Goal: Task Accomplishment & Management: Complete application form

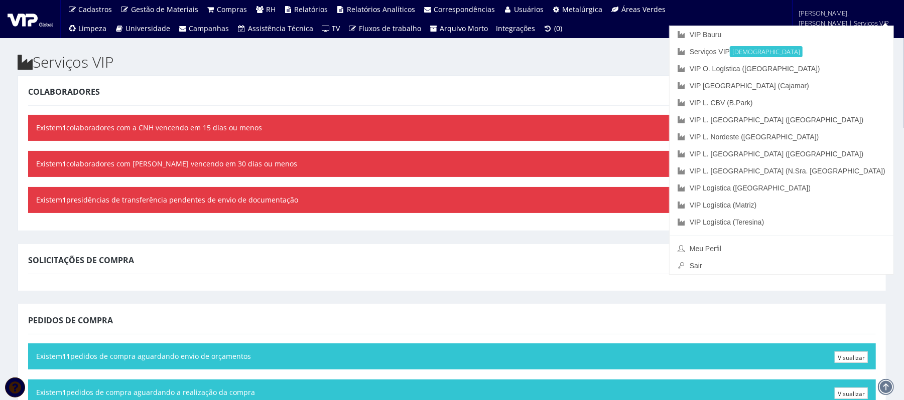
click at [677, 23] on font "[PERSON_NAME].[PERSON_NAME] | Serviços VIP" at bounding box center [844, 18] width 90 height 19
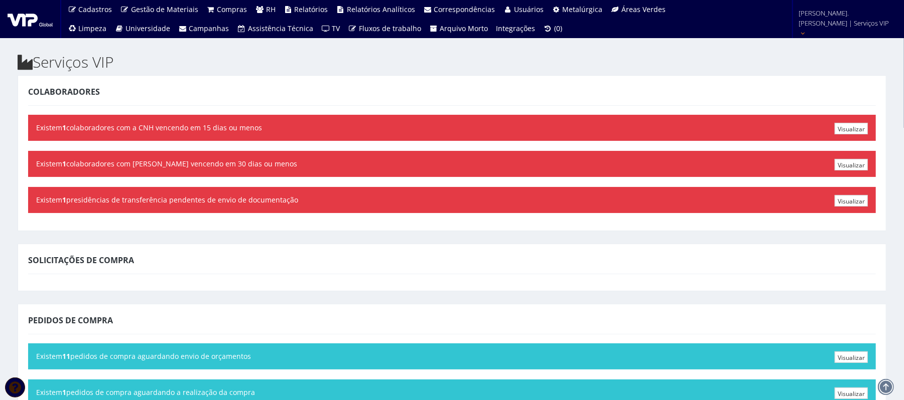
click at [677, 23] on font "[PERSON_NAME].[PERSON_NAME] | Serviços VIP" at bounding box center [844, 18] width 90 height 19
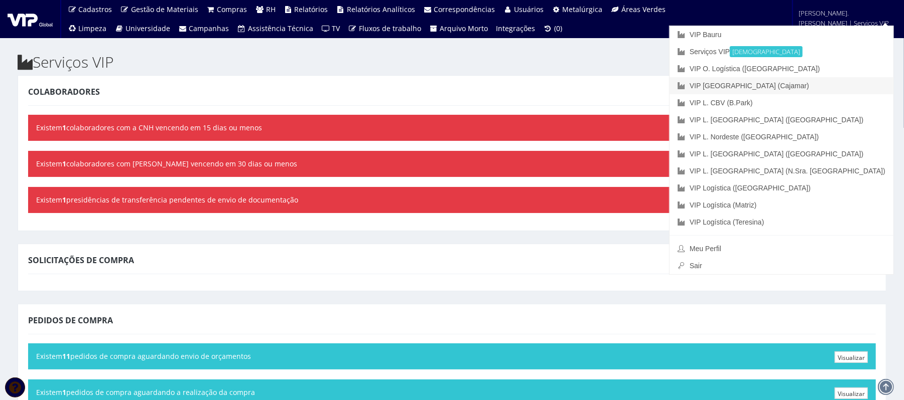
click at [677, 83] on font "VIP [GEOGRAPHIC_DATA] (Cajamar)" at bounding box center [748, 86] width 119 height 8
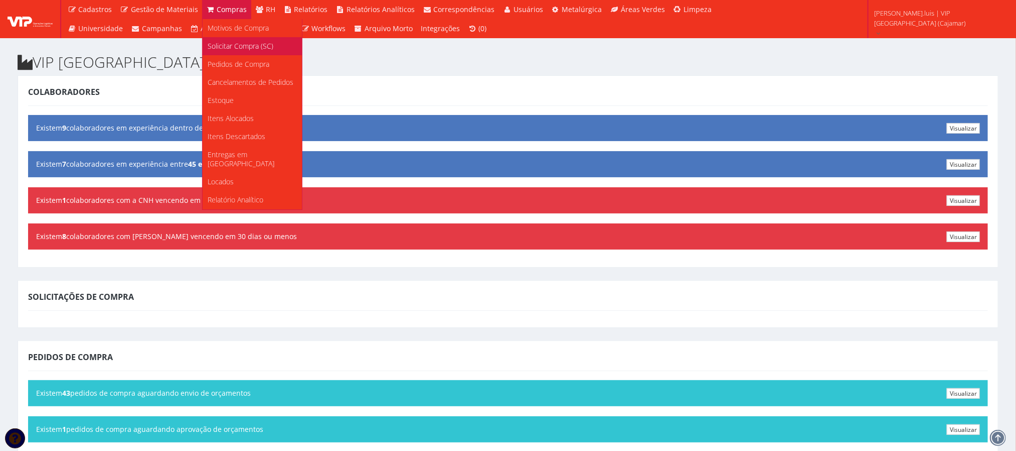
click at [227, 50] on span "Solicitar Compra (SC)" at bounding box center [241, 46] width 66 height 10
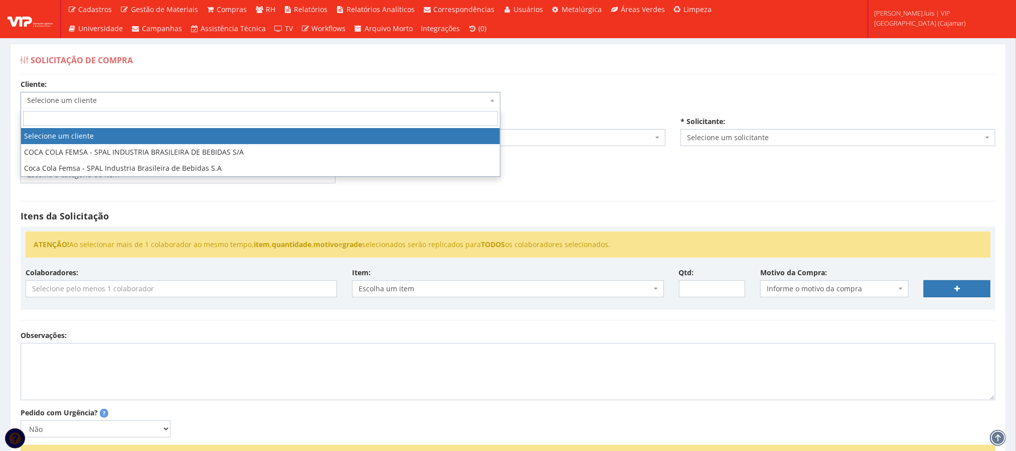
click at [210, 95] on span "Selecione um cliente" at bounding box center [261, 100] width 480 height 17
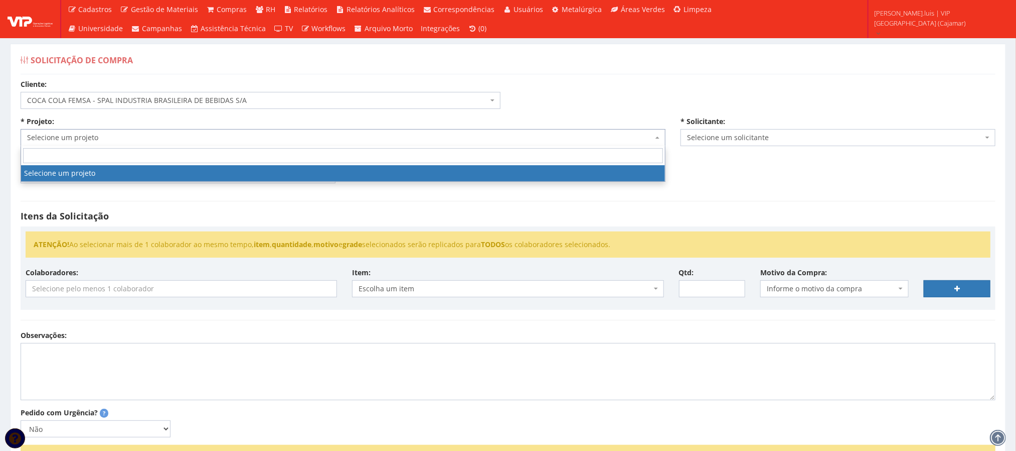
click at [184, 139] on span "Selecione um projeto" at bounding box center [340, 137] width 626 height 10
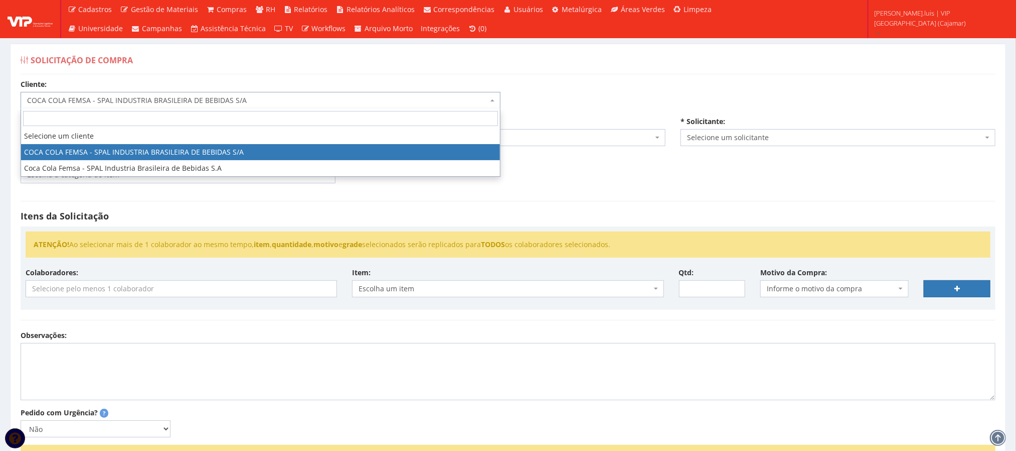
click at [216, 102] on span "COCA COLA FEMSA - SPAL INDUSTRIA BRASILEIRA DE BEBIDAS S/A" at bounding box center [257, 100] width 461 height 10
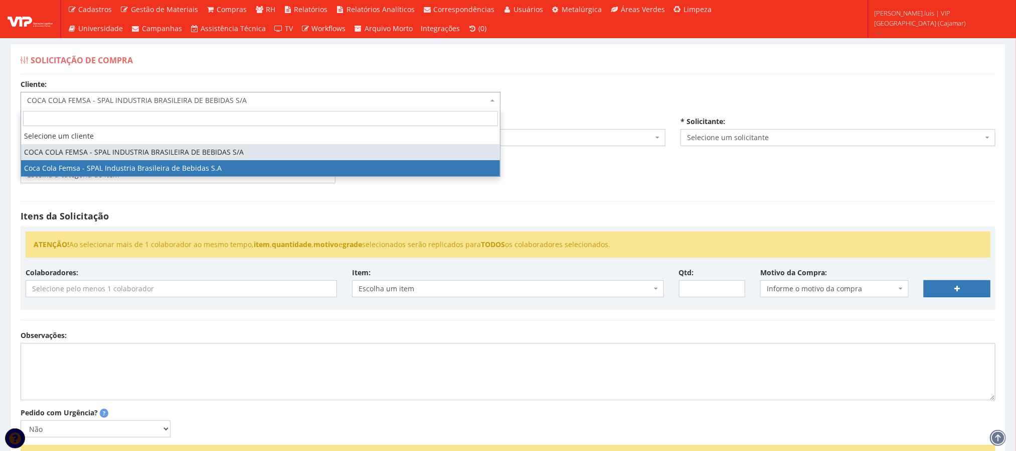
select select "51"
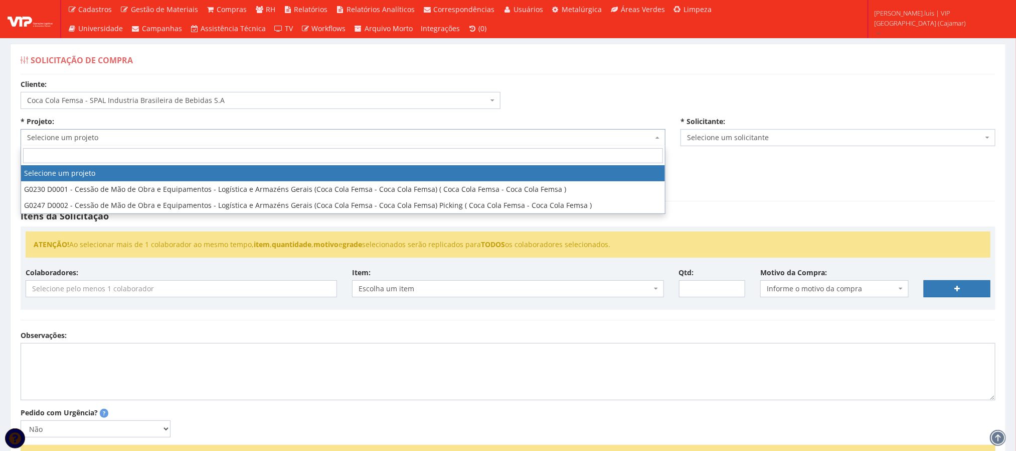
click at [148, 141] on span "Selecione um projeto" at bounding box center [340, 137] width 626 height 10
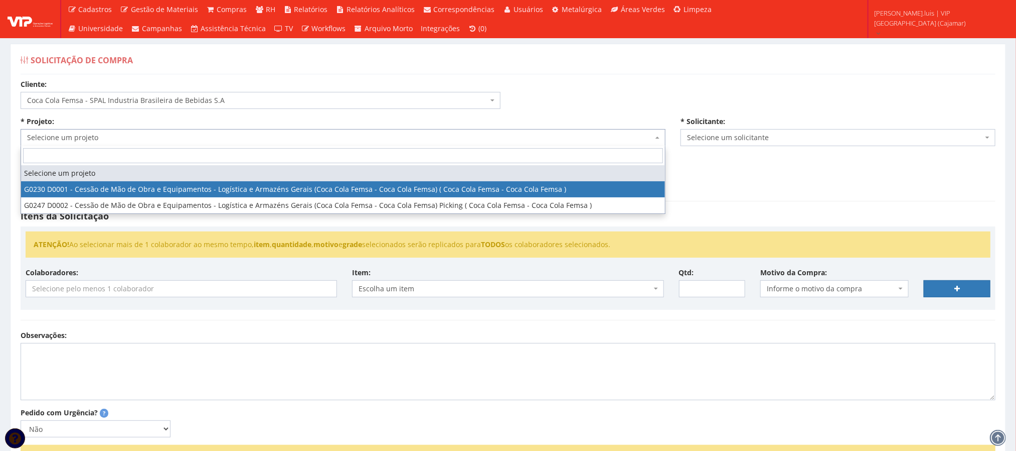
select select "230"
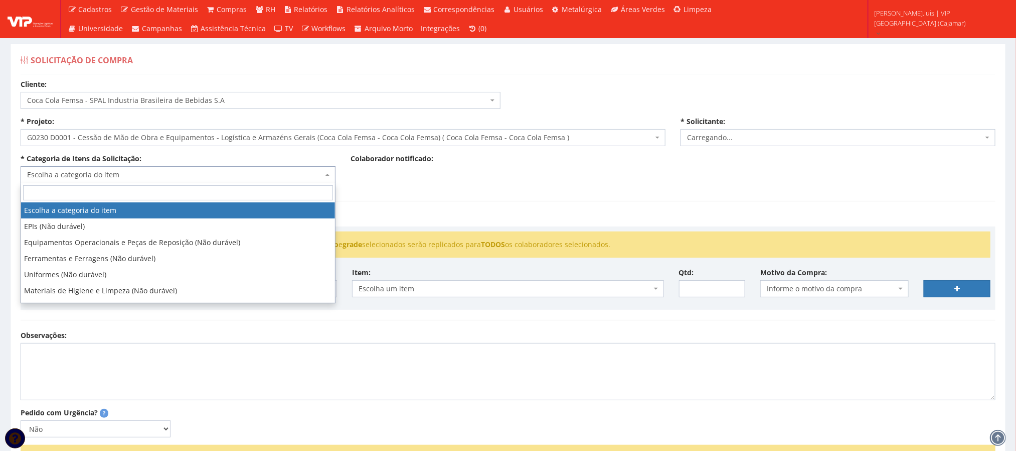
click at [148, 182] on span "Escolha a categoria do item" at bounding box center [178, 174] width 315 height 17
select select "3784"
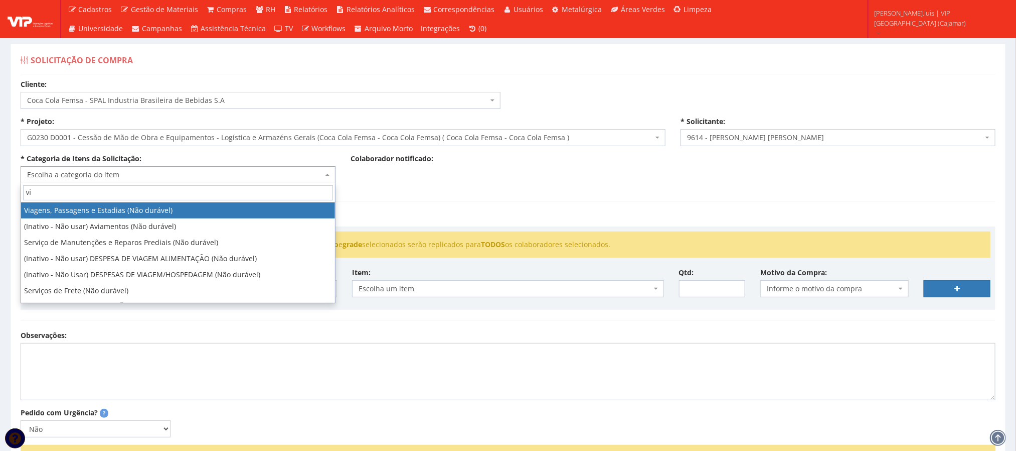
type input "vi"
select select "21"
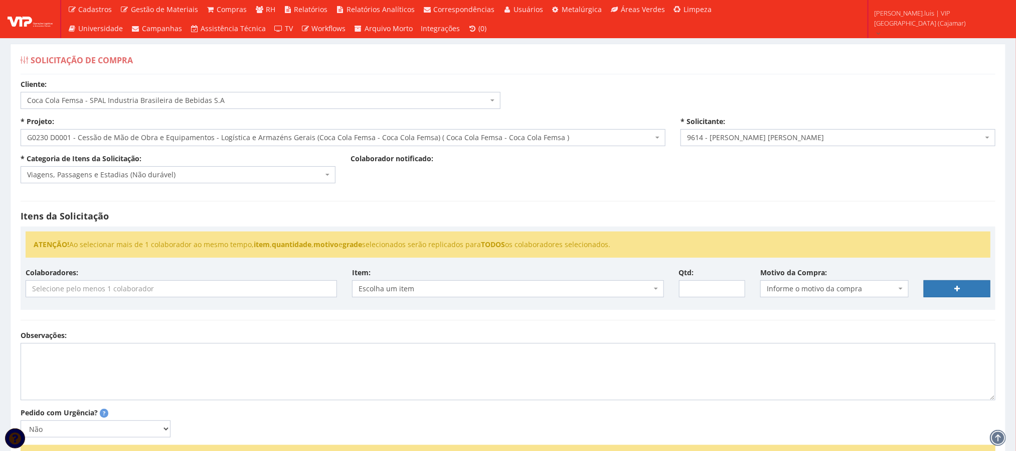
click at [99, 280] on div "Colaboradores: Carregando..." at bounding box center [181, 282] width 327 height 30
click at [95, 287] on input "search" at bounding box center [181, 288] width 310 height 16
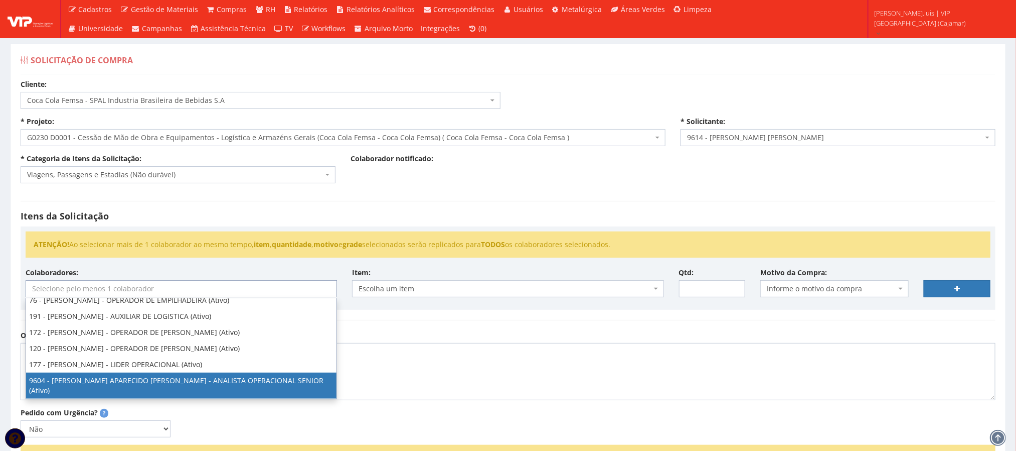
scroll to position [22, 0]
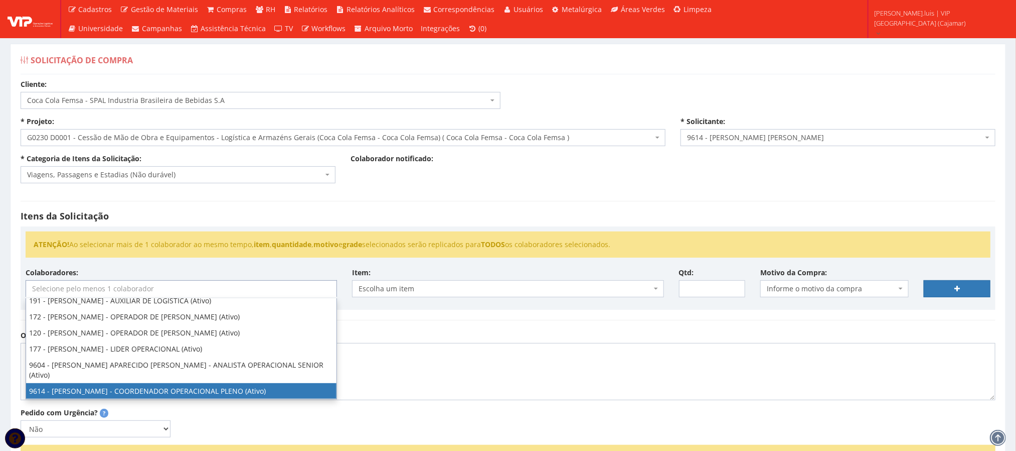
select select "3784"
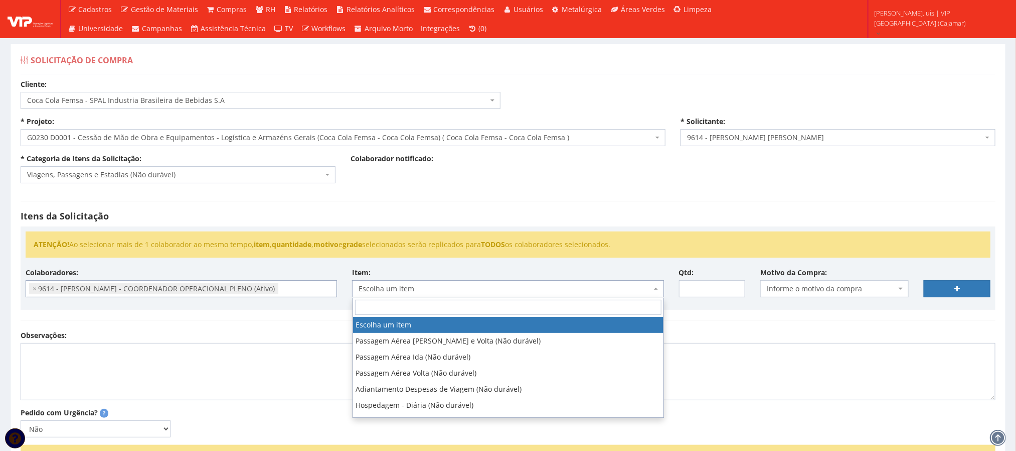
click at [491, 288] on span "Escolha um item" at bounding box center [505, 288] width 293 height 10
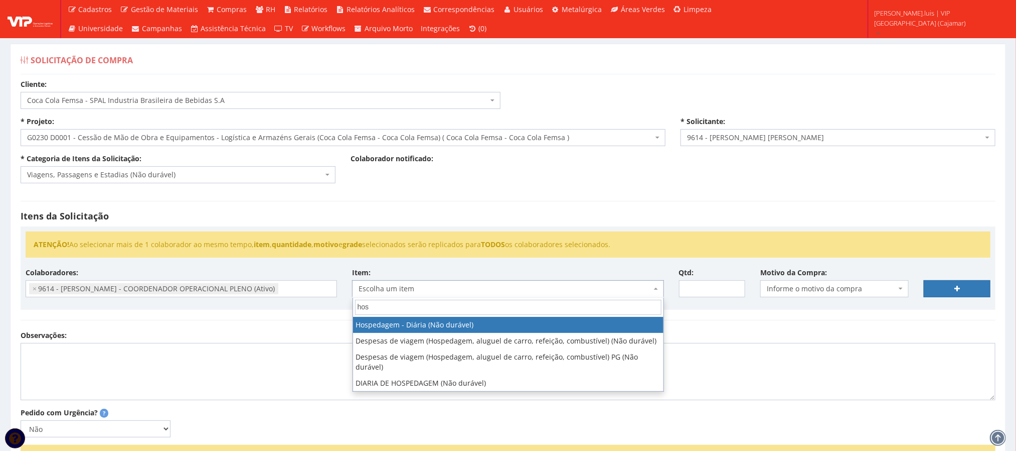
type input "hos"
select select "403"
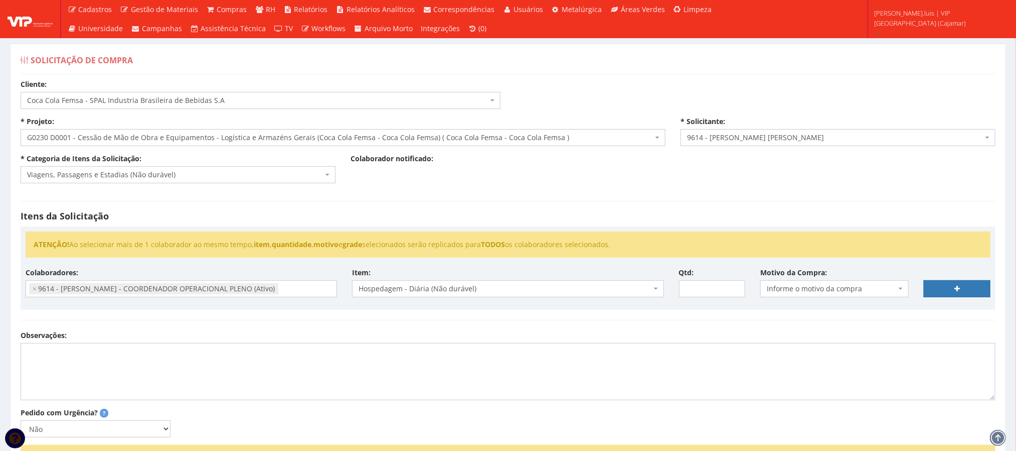
click at [694, 330] on div "Itens da Solicitação ATENÇÃO! Ao selecionar mais de 1 colaborador ao mesmo temp…" at bounding box center [508, 260] width 990 height 139
click at [697, 288] on input "Qtd:" at bounding box center [712, 288] width 67 height 17
click at [691, 293] on input "Qtd:" at bounding box center [712, 288] width 67 height 17
type input "3"
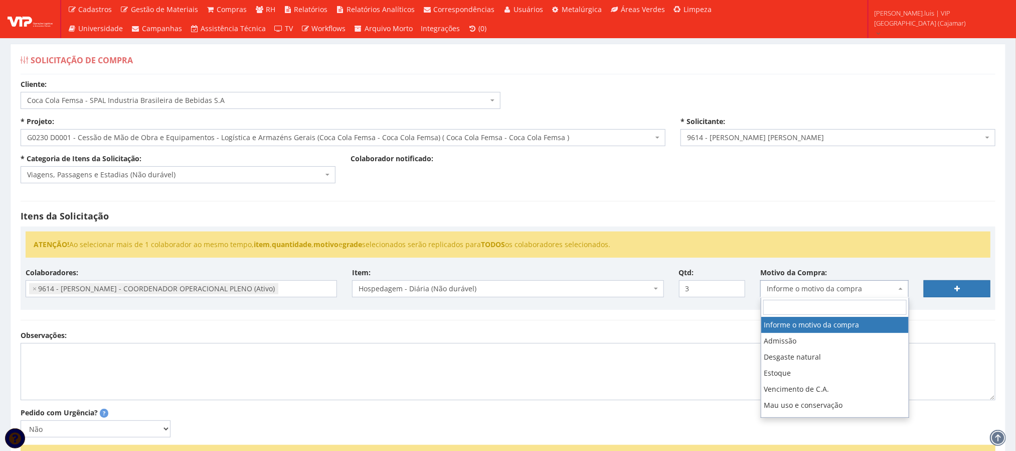
click at [901, 291] on span at bounding box center [902, 288] width 2 height 17
type input "i"
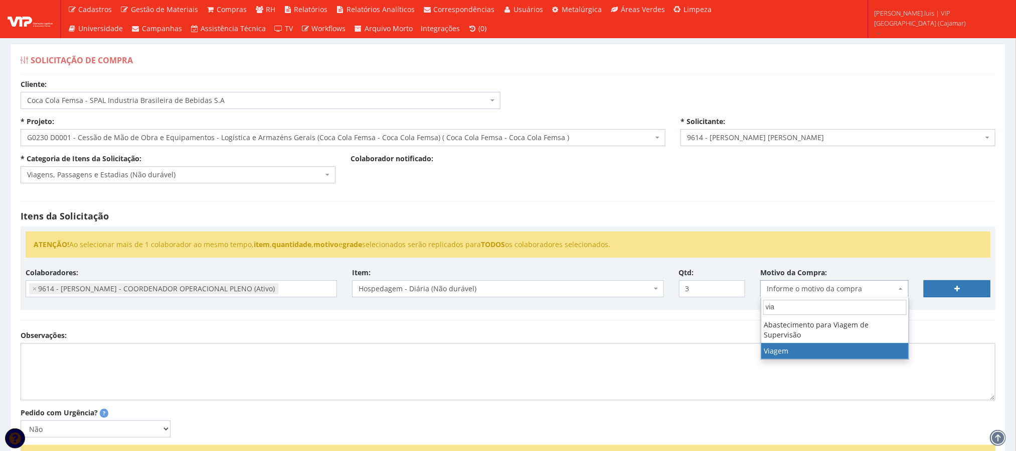
type input "via"
select select "42"
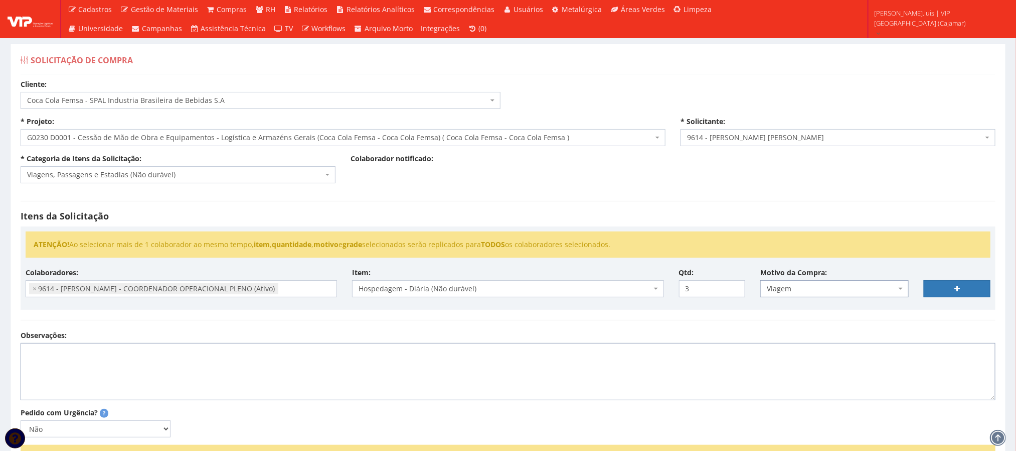
click at [144, 375] on textarea "Observações:" at bounding box center [508, 371] width 975 height 57
type textarea "A"
click at [102, 370] on textarea "Viagem para OPL Cajamar , acompanhar inventário mensal" at bounding box center [508, 371] width 975 height 57
click at [0, 0] on lt-em "Cajamar," at bounding box center [0, 0] width 0 height 0
click at [241, 372] on textarea "Viagem para OPL Cajamar, acompanhar inventário mensal" at bounding box center [508, 371] width 975 height 57
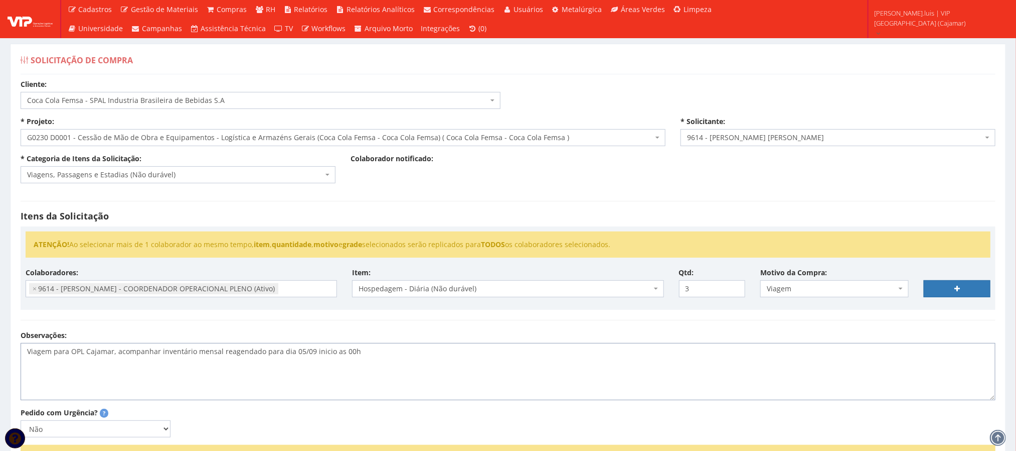
click at [320, 369] on textarea "Viagem para OPL Cajamar, acompanhar inventário mensal reagendado para dia 05/09…" at bounding box center [508, 371] width 975 height 57
click at [0, 0] on lt-span "inicio às 00h" at bounding box center [0, 0] width 0 height 0
click at [369, 370] on textarea "Viagem para OPL Cajamar, acompanhar inventário mensal reagendado para dia 05/09…" at bounding box center [508, 371] width 975 height 57
click at [423, 371] on textarea "Viagem para OPL Cajamar, acompanhar inventário mensal reagendado para dia 05/09…" at bounding box center [508, 371] width 975 height 57
click at [40, 388] on textarea "Viagem para OPL Cajamar, acompanhar inventário mensal reagendado para dia 05/09…" at bounding box center [508, 371] width 975 height 57
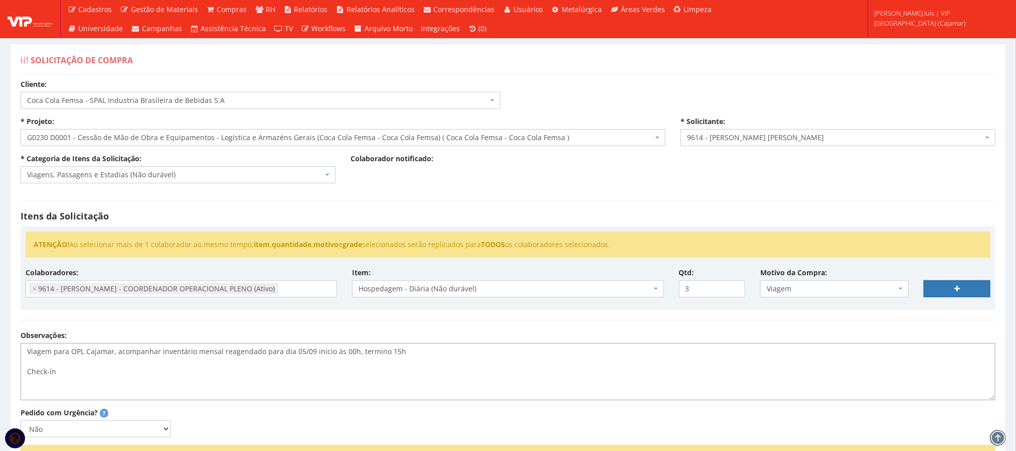
click at [0, 0] on lt-span "Check- i n" at bounding box center [0, 0] width 0 height 0
click at [73, 381] on textarea "Viagem para OPL Cajamar, acompanhar inventário mensal reagendado para dia 05/09…" at bounding box center [508, 371] width 975 height 57
click at [73, 386] on textarea "Viagem para OPL Cajamar, acompanhar inventário mensal reagendado para dia 05/09…" at bounding box center [508, 371] width 975 height 57
click at [53, 400] on textarea "Viagem para OPL Cajamar, acompanhar inventário mensal reagendado para dia 05/09…" at bounding box center [508, 371] width 975 height 57
click at [0, 0] on lt-span "out:" at bounding box center [0, 0] width 0 height 0
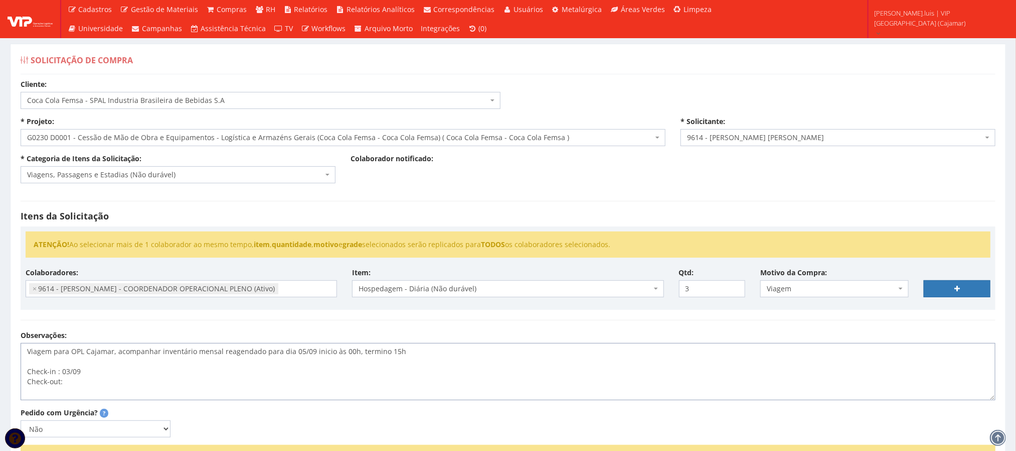
click at [73, 396] on textarea "Viagem para OPL Cajamar, acompanhar inventário mensal reagendado para dia 05/09…" at bounding box center [508, 371] width 975 height 57
click at [54, 387] on textarea "Viagem para OPL Cajamar, acompanhar inventário mensal reagendado para dia 05/09…" at bounding box center [508, 371] width 975 height 57
click at [0, 0] on lt-em "in:" at bounding box center [0, 0] width 0 height 0
click at [119, 400] on textarea "Viagem para OPL Cajamar, acompanhar inventário mensal reagendado para dia 05/09…" at bounding box center [508, 371] width 975 height 57
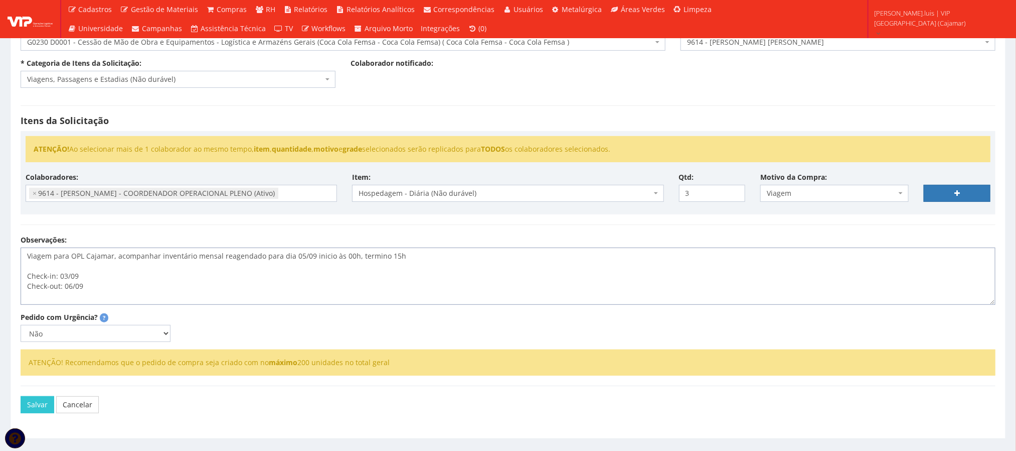
scroll to position [96, 0]
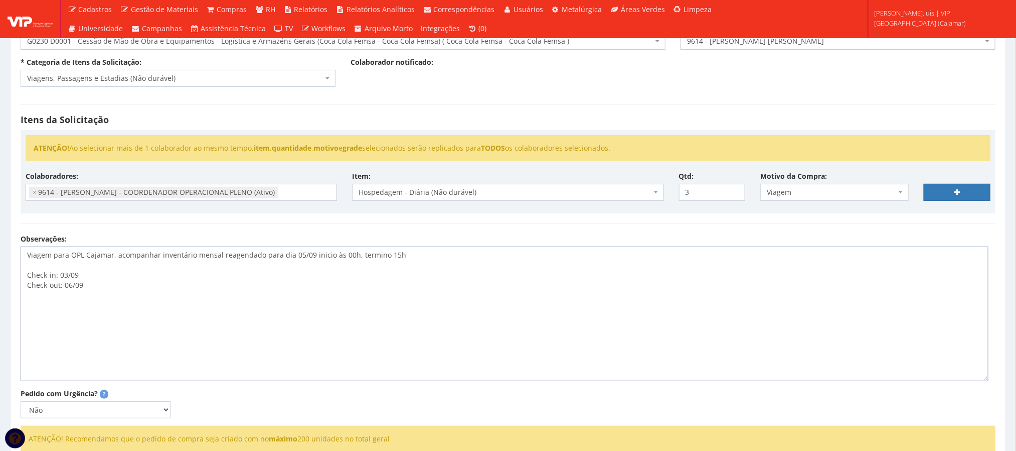
drag, startPoint x: 992, startPoint y: 318, endPoint x: 985, endPoint y: 396, distance: 78.1
click at [985, 381] on textarea "Viagem para OPL Cajamar, acompanhar inventário mensal reagendado para dia 05/09…" at bounding box center [505, 313] width 968 height 134
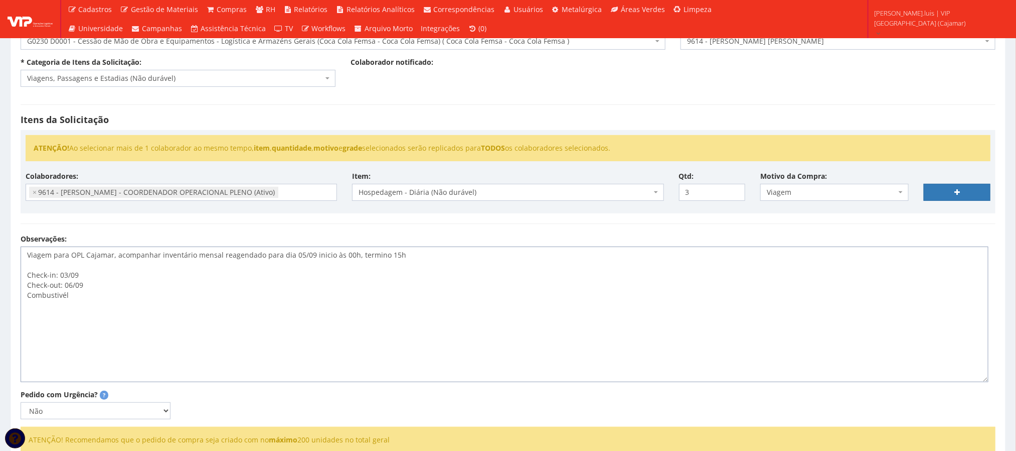
click at [103, 298] on textarea "Viagem para OPL Cajamar, acompanhar inventário mensal reagendado para dia 05/09…" at bounding box center [505, 313] width 968 height 135
click at [53, 335] on textarea "Viagem para OPL Cajamar, acompanhar inventário mensal reagendado para dia 05/09…" at bounding box center [505, 313] width 968 height 135
click at [0, 0] on lt-div "Encontrado possível erro de ortografia." at bounding box center [0, 0] width 0 height 0
click at [0, 0] on lt-span "Combust ível" at bounding box center [0, 0] width 0 height 0
click at [58, 310] on textarea "Viagem para OPL Cajamar, acompanhar inventário mensal reagendado para dia 05/09…" at bounding box center [505, 313] width 968 height 135
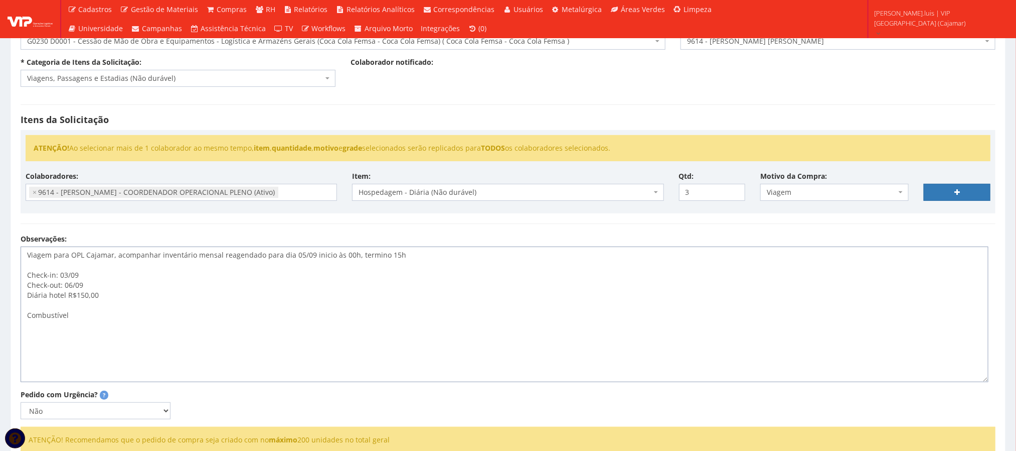
click at [0, 0] on lt-span "hotel ," at bounding box center [0, 0] width 0 height 0
click at [42, 315] on textarea "Viagem para OPL Cajamar, acompanhar inventário mensal reagendado para dia 05/09…" at bounding box center [505, 313] width 968 height 135
click at [0, 0] on lt-span "Diári o hotel" at bounding box center [0, 0] width 0 height 0
click at [81, 313] on textarea "Viagem para OPL Cajamar, acompanhar inventário mensal reagendado para dia 05/09…" at bounding box center [505, 313] width 968 height 135
click at [0, 0] on lt-em "R$ 150,00" at bounding box center [0, 0] width 0 height 0
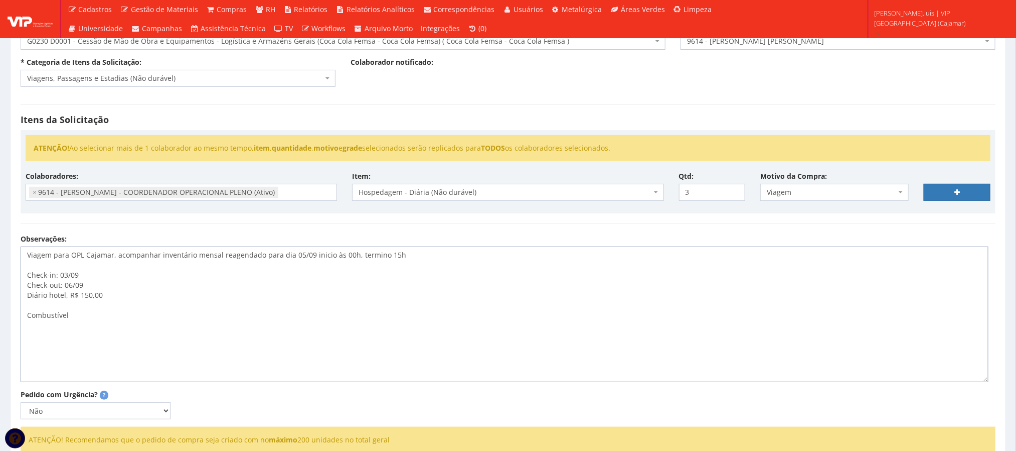
click at [83, 339] on textarea "Viagem para OPL Cajamar, acompanhar inventário mensal reagendado para dia 05/09…" at bounding box center [505, 313] width 968 height 135
click at [67, 333] on textarea "Viagem para OPL Cajamar, acompanhar inventário mensal reagendado para dia 05/09…" at bounding box center [505, 313] width 968 height 135
click at [0, 0] on lt-span "Combustível médi o" at bounding box center [0, 0] width 0 height 0
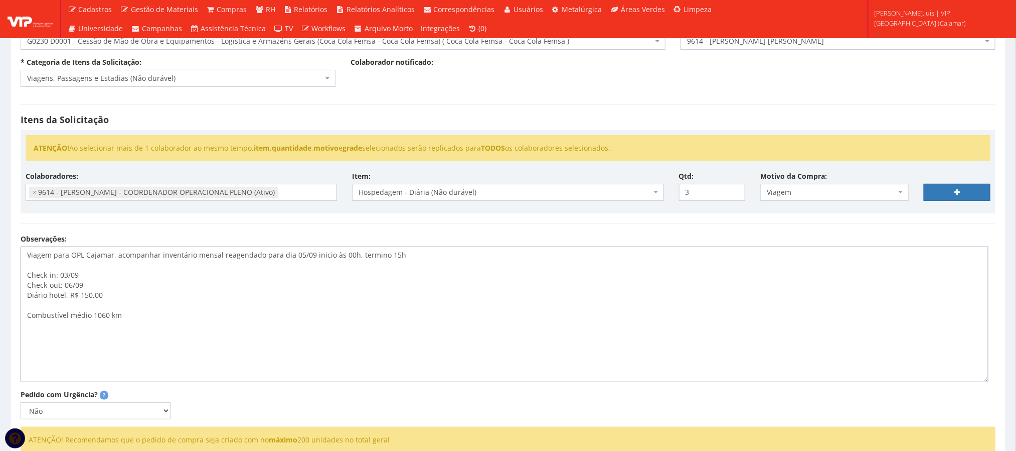
click at [136, 331] on textarea "Viagem para OPL Cajamar, acompanhar inventário mensal reagendado para dia 05/09…" at bounding box center [505, 313] width 968 height 135
click at [92, 327] on textarea "Viagem para OPL Cajamar, acompanhar inventário mensal reagendado para dia 05/09…" at bounding box center [505, 313] width 968 height 135
click at [115, 327] on textarea "Viagem para OPL Cajamar, acompanhar inventário mensal reagendado para dia 05/09…" at bounding box center [505, 313] width 968 height 135
click at [0, 0] on lt-em "deslocamento" at bounding box center [0, 0] width 0 height 0
click at [286, 336] on textarea "Viagem para OPL Cajamar, acompanhar inventário mensal reagendado para dia 05/09…" at bounding box center [505, 313] width 968 height 135
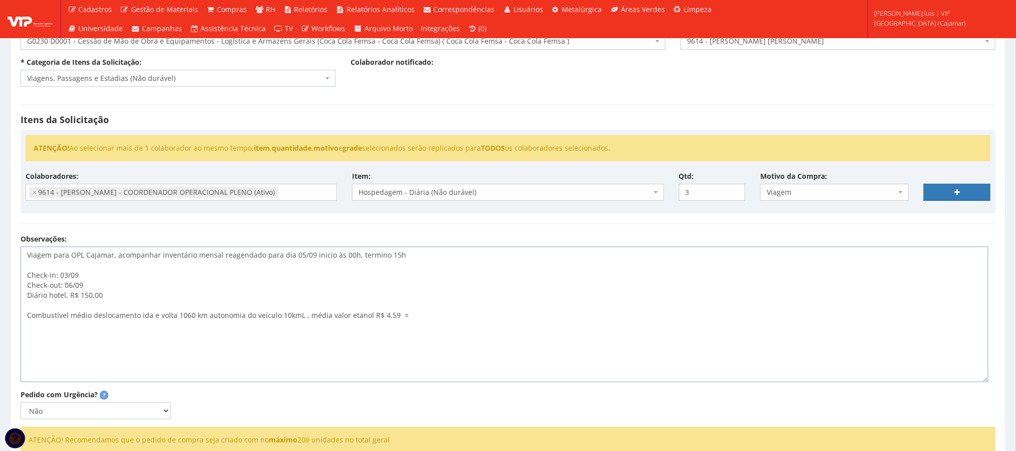
click at [287, 331] on textarea "Viagem para OPL Cajamar, acompanhar inventário mensal reagendado para dia 05/09…" at bounding box center [505, 313] width 968 height 135
click at [0, 0] on lt-em "10kmL," at bounding box center [0, 0] width 0 height 0
click at [400, 329] on textarea "Viagem para OPL Cajamar, acompanhar inventário mensal reagendado para dia 05/09…" at bounding box center [505, 313] width 968 height 135
click at [447, 334] on textarea "Viagem para OPL Cajamar, acompanhar inventário mensal reagendado para dia 05/09…" at bounding box center [505, 313] width 968 height 135
click at [576, 341] on textarea "Viagem para OPL Cajamar, acompanhar inventário mensal reagendado para dia 05/09…" at bounding box center [505, 313] width 968 height 135
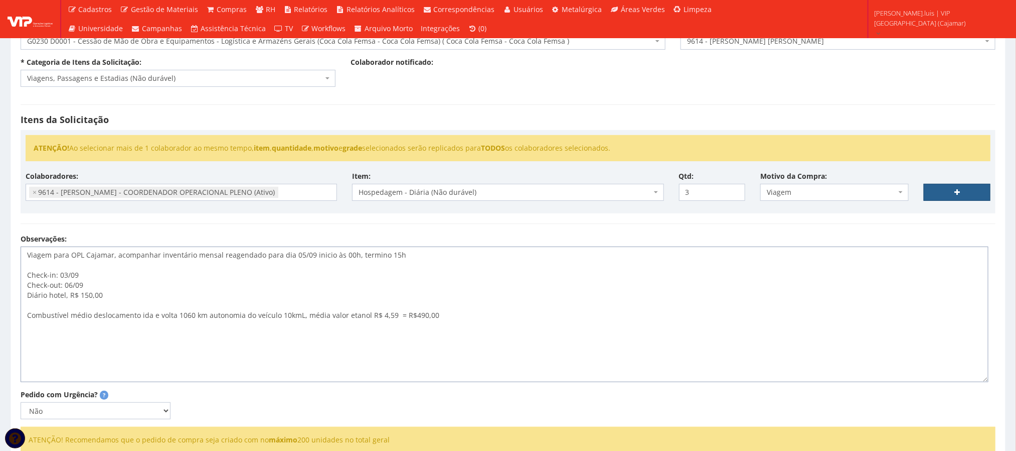
type textarea "Viagem para OPL Cajamar, acompanhar inventário mensal reagendado para dia 05/09…"
click at [962, 195] on link at bounding box center [957, 192] width 67 height 17
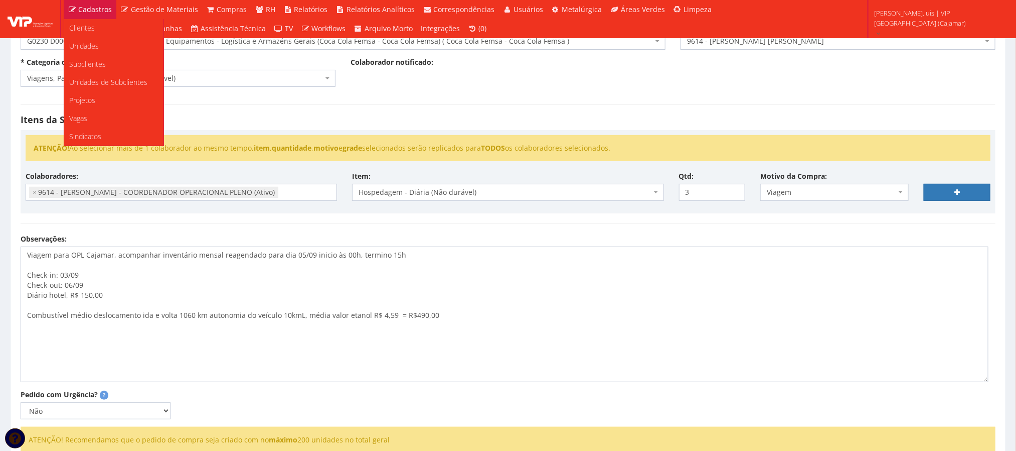
select select
type input "0"
select select
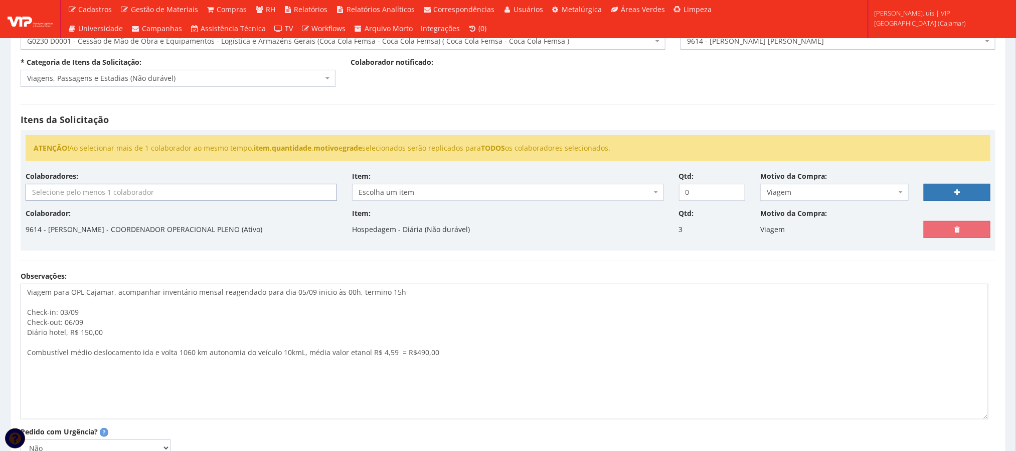
click at [122, 190] on input "search" at bounding box center [181, 192] width 310 height 16
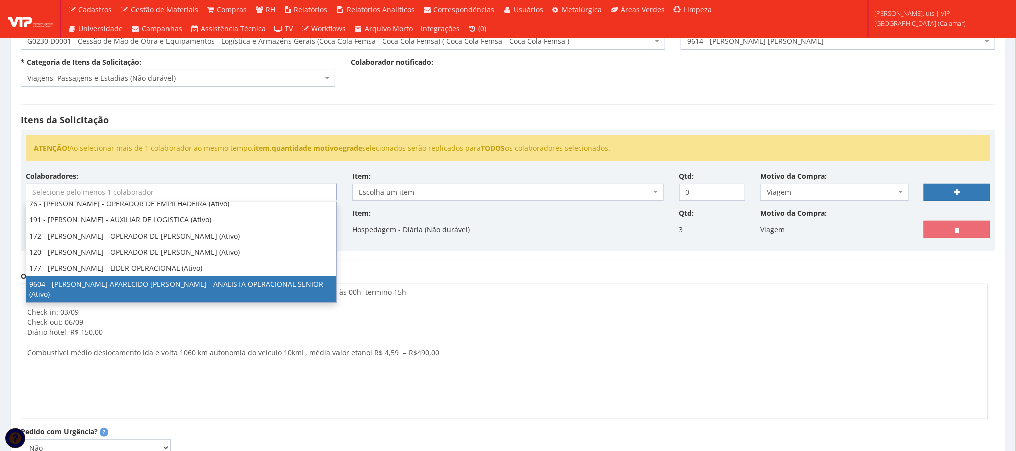
scroll to position [22, 0]
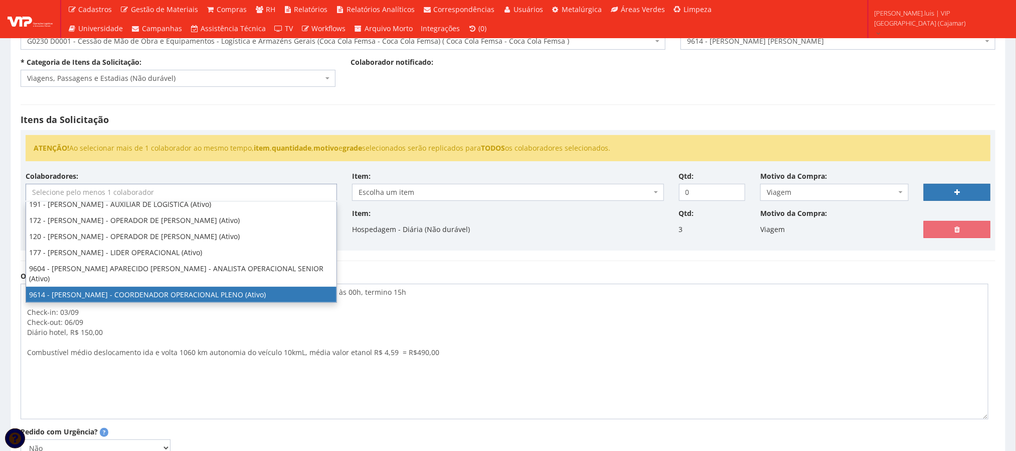
select select "3784"
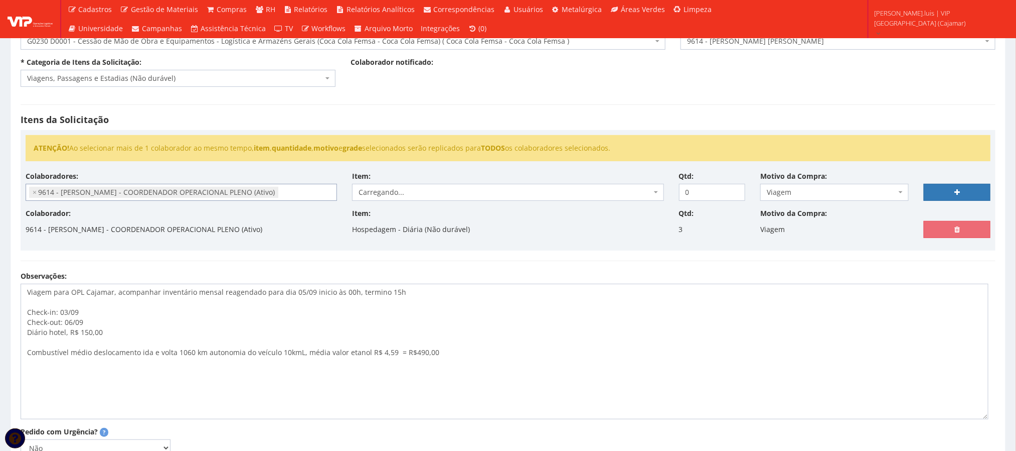
click at [401, 195] on span "Carregando..." at bounding box center [505, 192] width 293 height 10
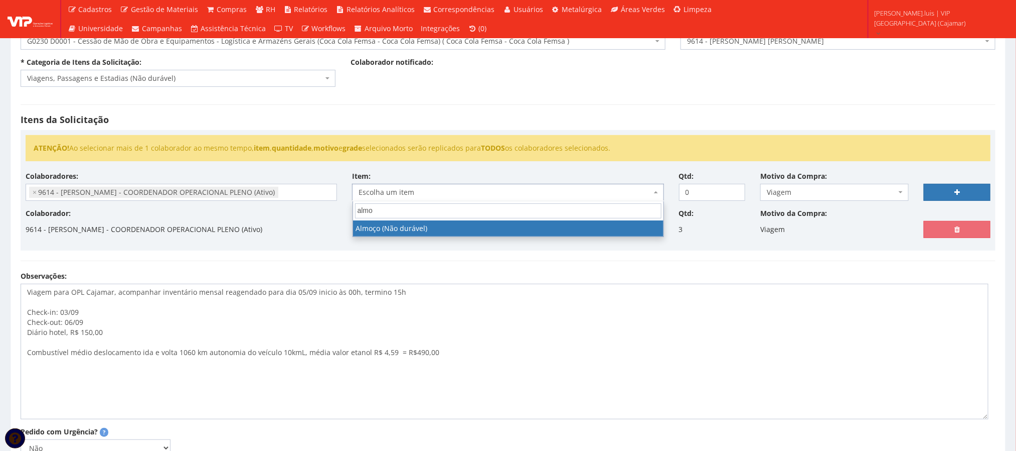
type input "almo"
select select "578"
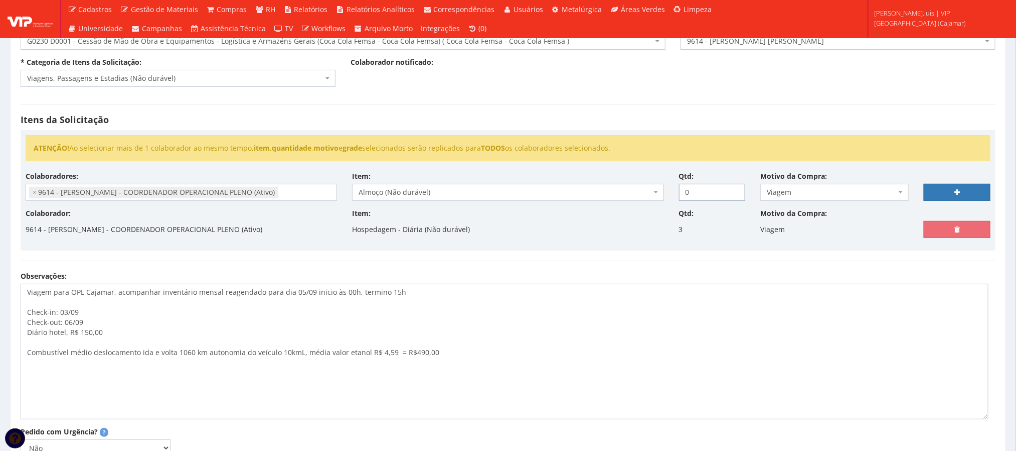
click at [697, 192] on input "0" at bounding box center [712, 192] width 67 height 17
click at [693, 190] on input "0" at bounding box center [712, 192] width 67 height 17
type input "4"
click at [942, 191] on link at bounding box center [957, 192] width 67 height 17
select select
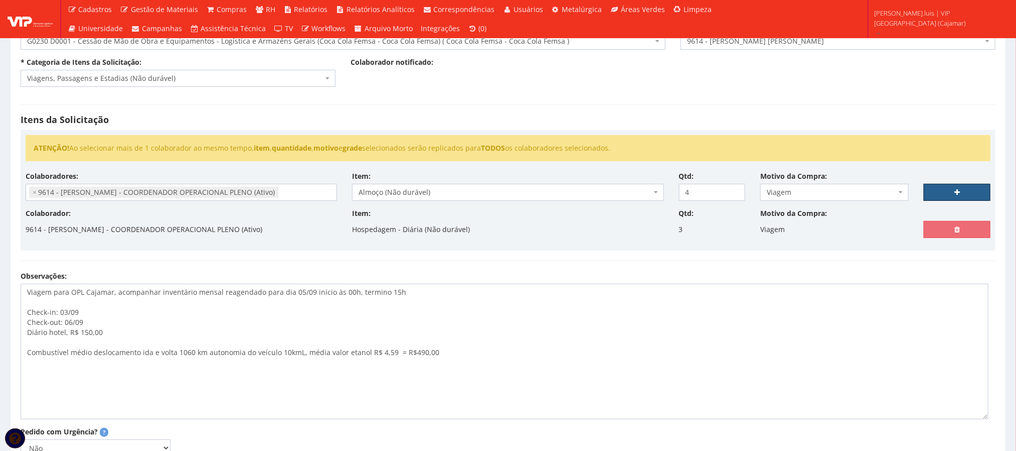
type input "0"
select select
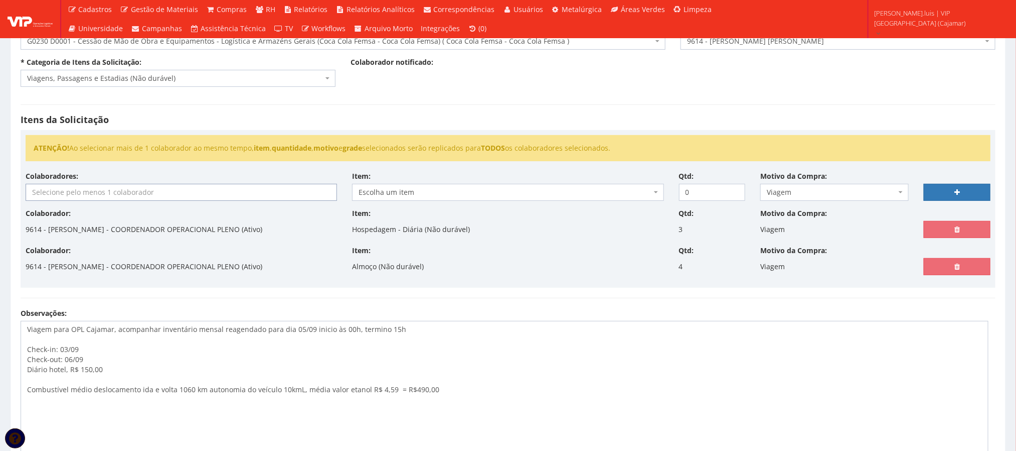
click at [202, 195] on input "search" at bounding box center [181, 192] width 310 height 16
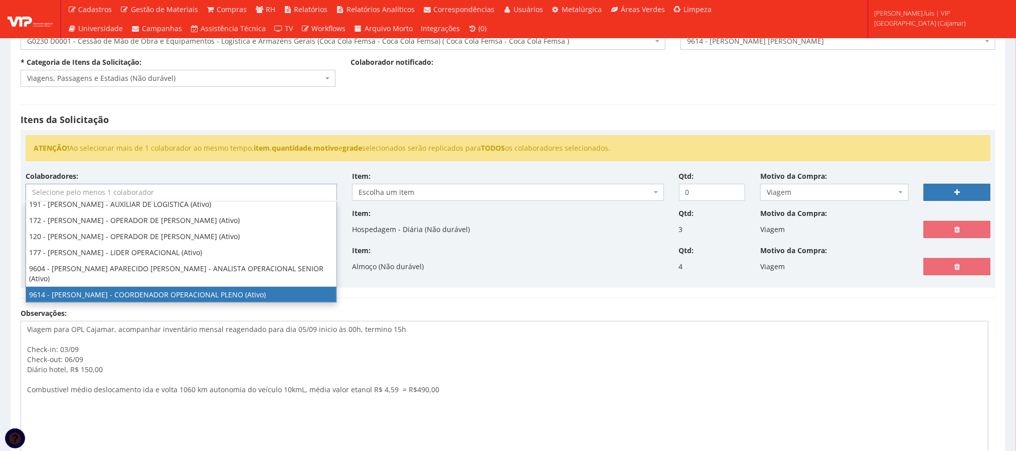
select select "3784"
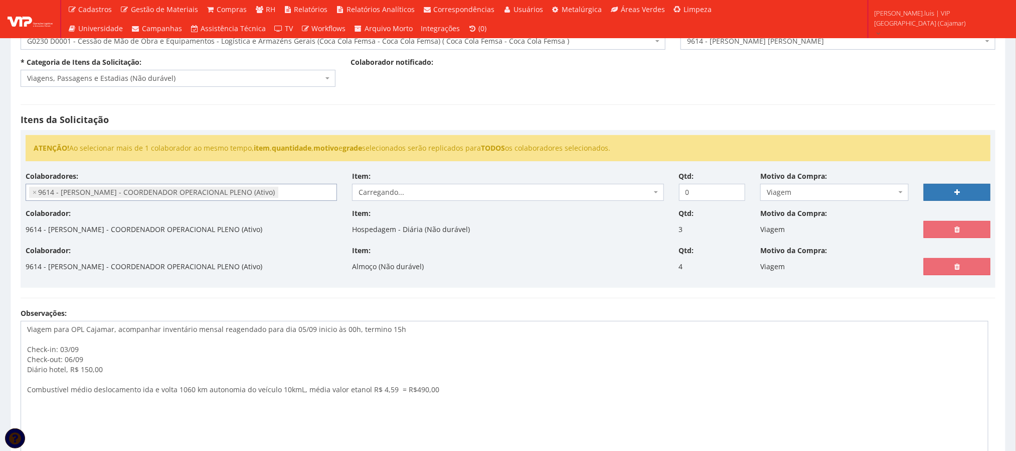
click at [488, 190] on span "Carregando..." at bounding box center [505, 192] width 293 height 10
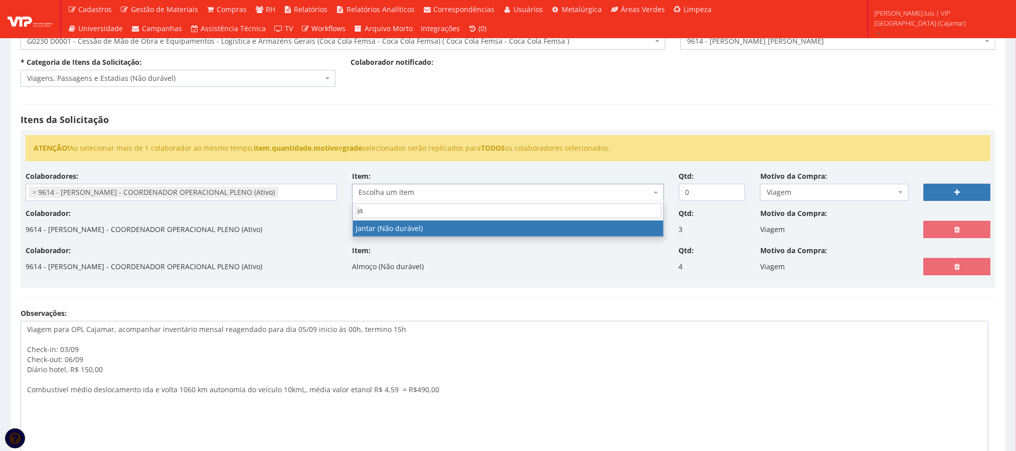
type input "ja"
select select "579"
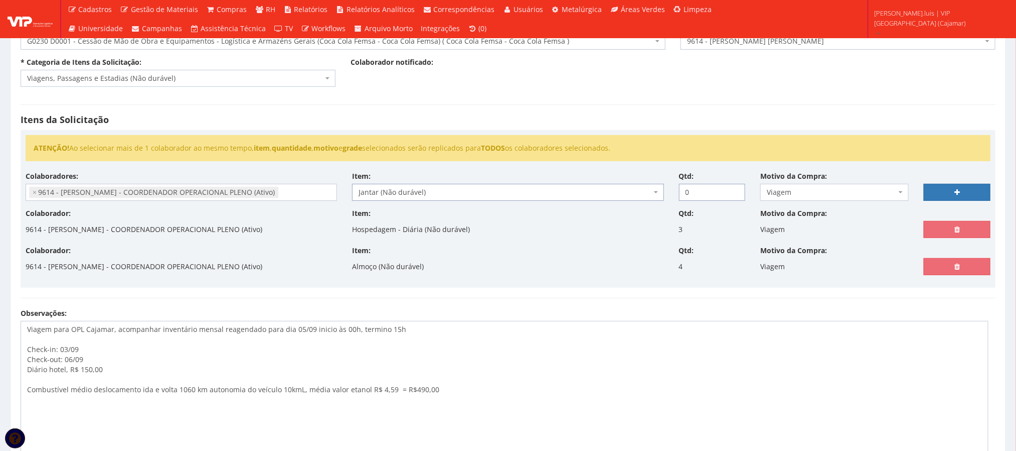
click at [693, 197] on input "0" at bounding box center [712, 192] width 67 height 17
type input "3"
click at [951, 189] on link at bounding box center [957, 192] width 67 height 17
select select
type input "0"
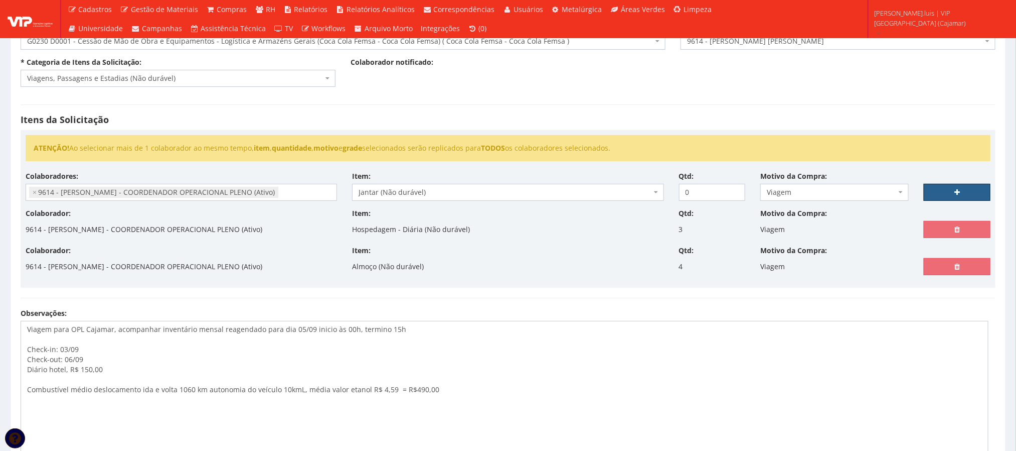
select select
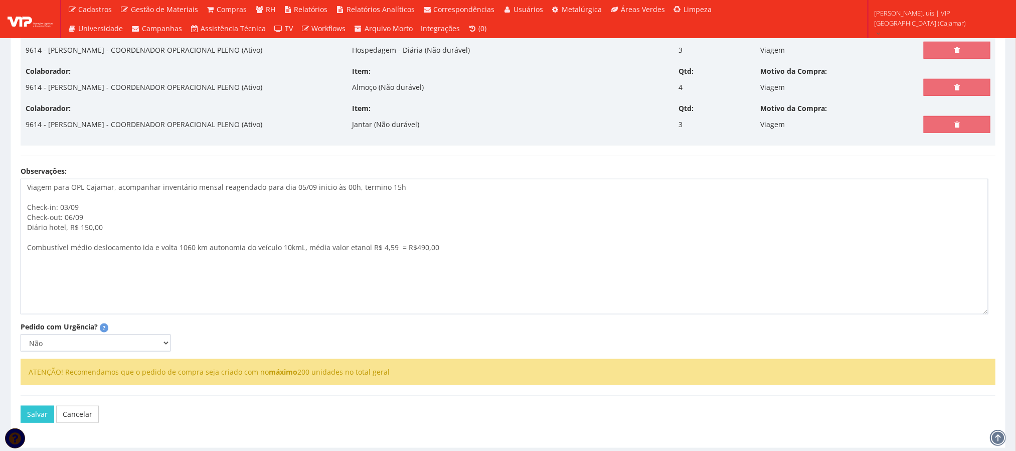
scroll to position [312, 0]
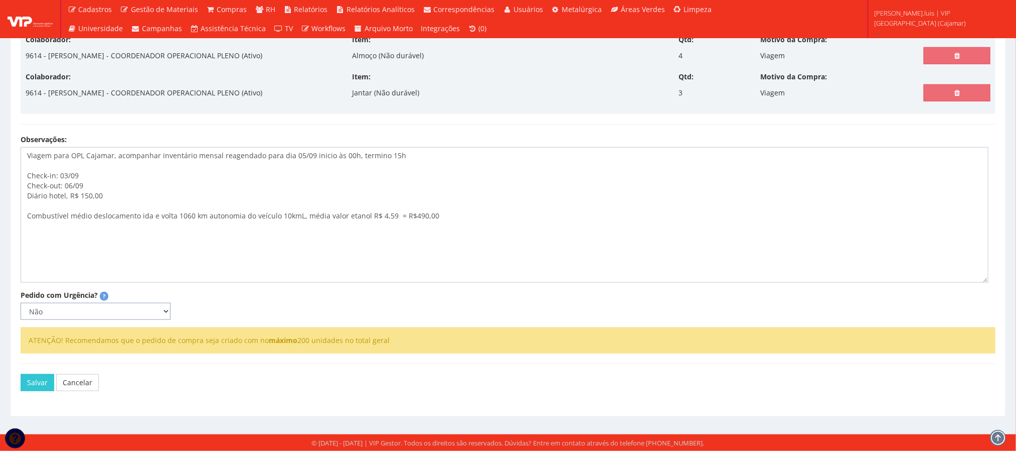
click at [166, 309] on select "Não Sim" at bounding box center [96, 311] width 150 height 17
select select "1"
click at [21, 303] on select "Não Sim" at bounding box center [96, 311] width 150 height 17
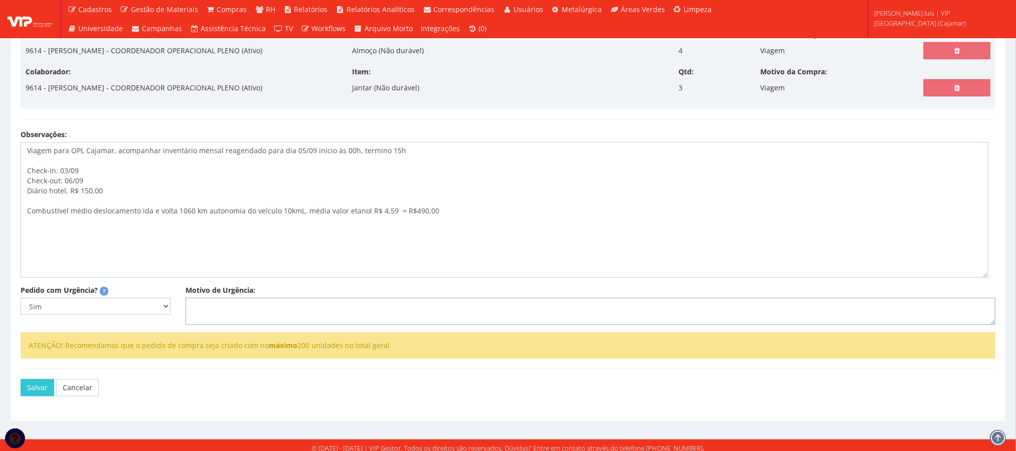
click at [225, 317] on textarea "Motivo de Urgência:" at bounding box center [591, 311] width 810 height 27
click at [363, 312] on textarea "Cliente, reagendou inventário mensal sem aviso prévio." at bounding box center [591, 311] width 810 height 27
click at [0, 0] on lt-em "aviso" at bounding box center [0, 0] width 0 height 0
click at [319, 311] on textarea "Cliente, reagendou inventário mensal sem aviso." at bounding box center [591, 311] width 810 height 27
drag, startPoint x: 351, startPoint y: 309, endPoint x: 320, endPoint y: 313, distance: 31.4
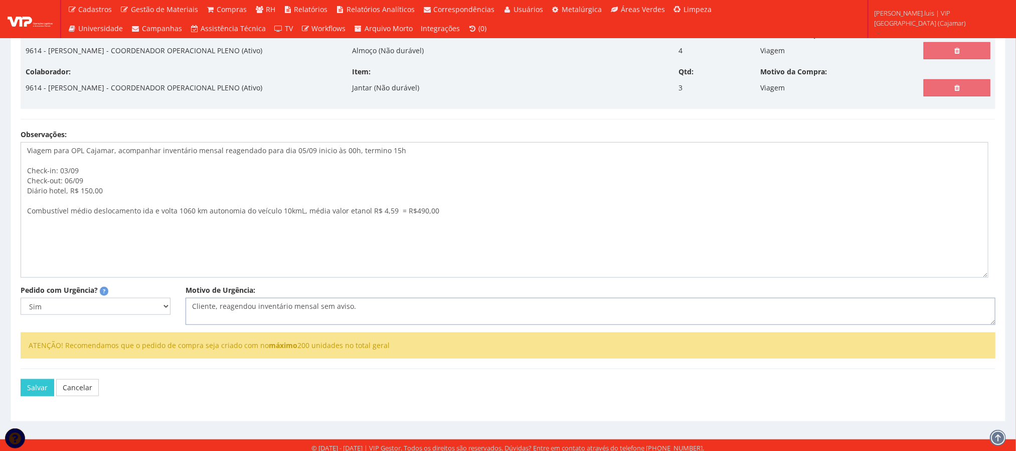
click at [320, 313] on textarea "Cliente, reagendou inventário mensal sem aviso." at bounding box center [591, 311] width 810 height 27
click at [212, 314] on textarea "Cliente, reagendou inventário mensal com formalização somente hoje 01/09" at bounding box center [591, 311] width 810 height 27
click at [341, 311] on textarea "Cliente Femsa, reagendou inventário mensal com formalização somente hoje 01/09" at bounding box center [591, 311] width 810 height 27
click at [545, 311] on textarea "Cliente Femsa, reagendou inventário mensal para 05/09 somente com formalização …" at bounding box center [591, 311] width 810 height 27
click at [556, 309] on textarea "Cliente Femsa, reagendou inventário mensal para 05/09 somente com formalização …" at bounding box center [591, 311] width 810 height 27
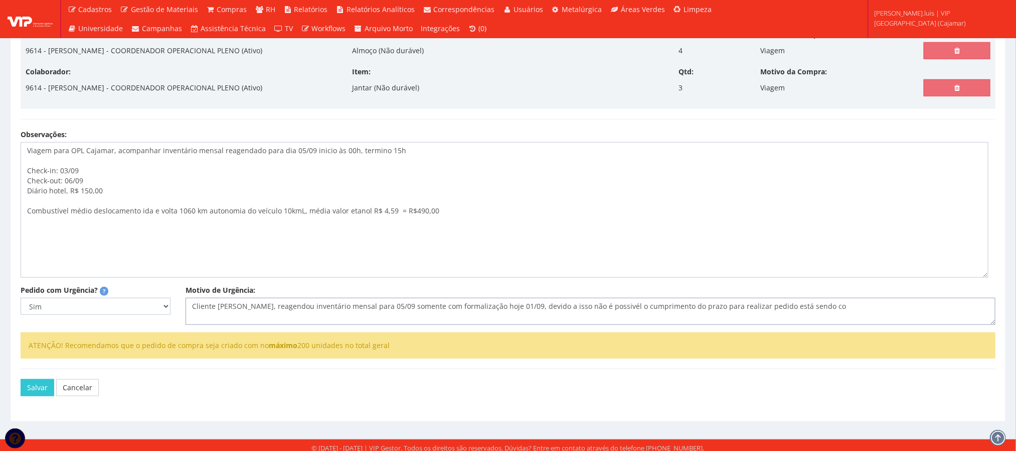
click at [786, 311] on textarea "Cliente Femsa, reagendou inventário mensal para 05/09 somente com formalização …" at bounding box center [591, 311] width 810 height 27
click at [801, 311] on textarea "Cliente Femsa, reagendou inventário mensal para 05/09 somente com formalização …" at bounding box center [591, 311] width 810 height 27
click at [586, 311] on textarea "Cliente Femsa, reagendou inventário mensal para 05/09 somente com formalização …" at bounding box center [591, 311] width 810 height 27
click at [0, 0] on lt-span "poss ível" at bounding box center [0, 0] width 0 height 0
drag, startPoint x: 750, startPoint y: 313, endPoint x: 152, endPoint y: 301, distance: 597.7
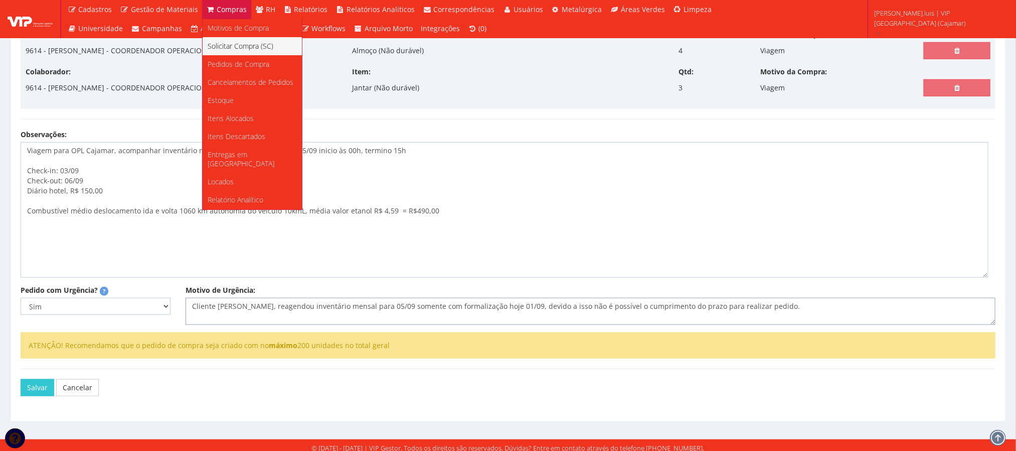
paste textarea "O cliente Femsa remarcou o inventário mensal para o dia 05/09, porém, a formali…"
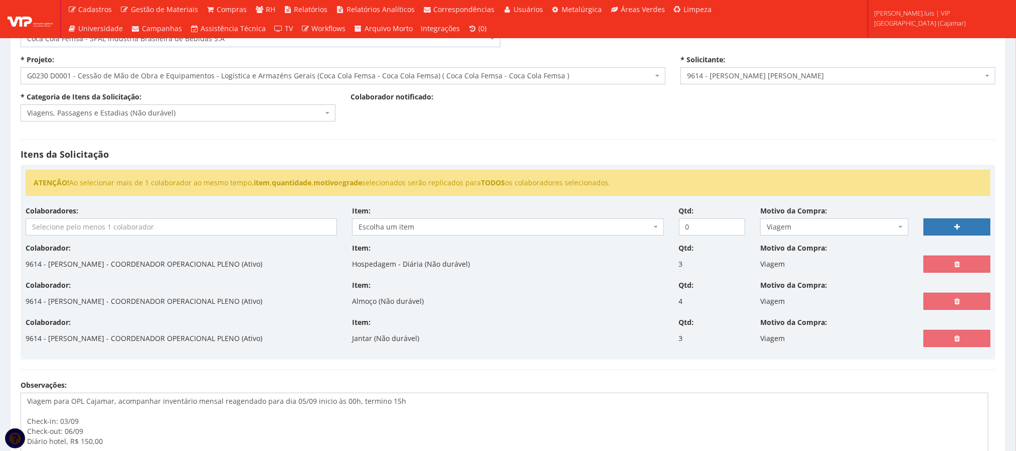
scroll to position [57, 0]
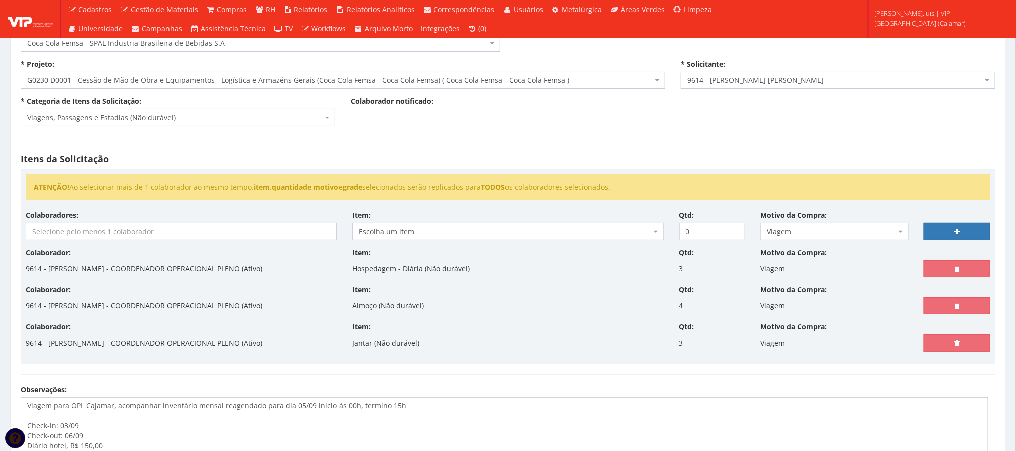
type textarea "O cliente Femsa remarcou o inventário mensal para o dia 05/09, porém, a formali…"
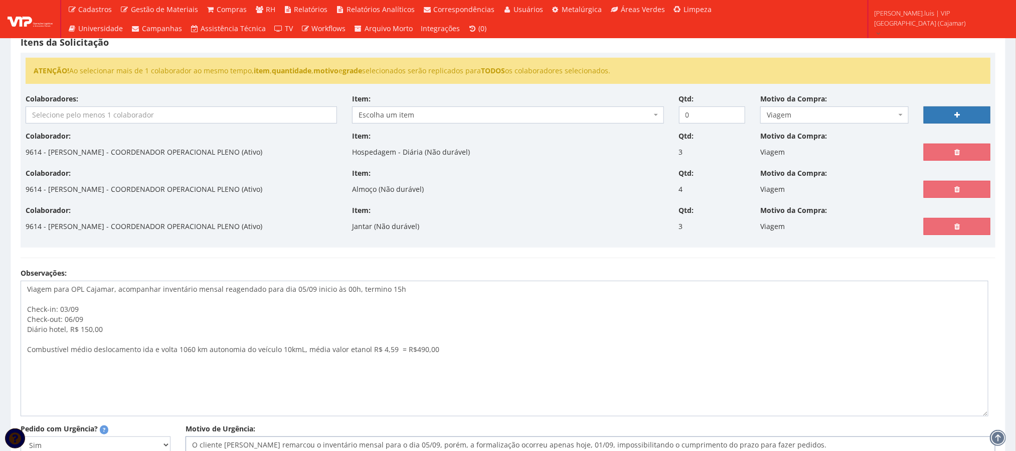
scroll to position [172, 0]
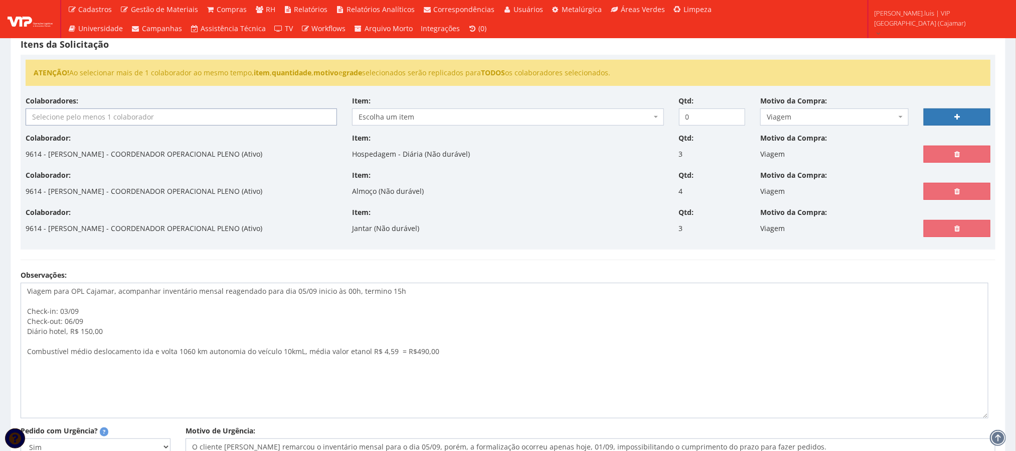
click at [243, 119] on input "search" at bounding box center [181, 117] width 310 height 16
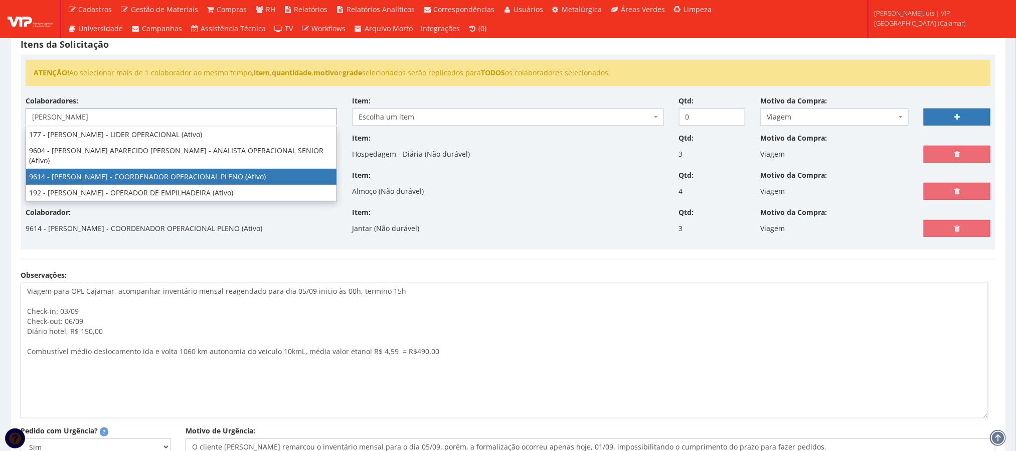
type input "anderson"
select select "3784"
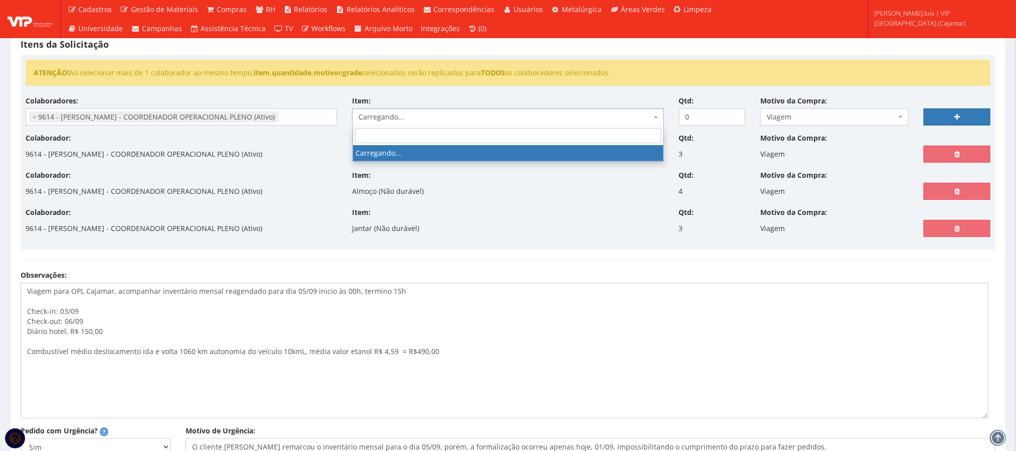
click at [390, 116] on span "Carregando..." at bounding box center [505, 117] width 293 height 10
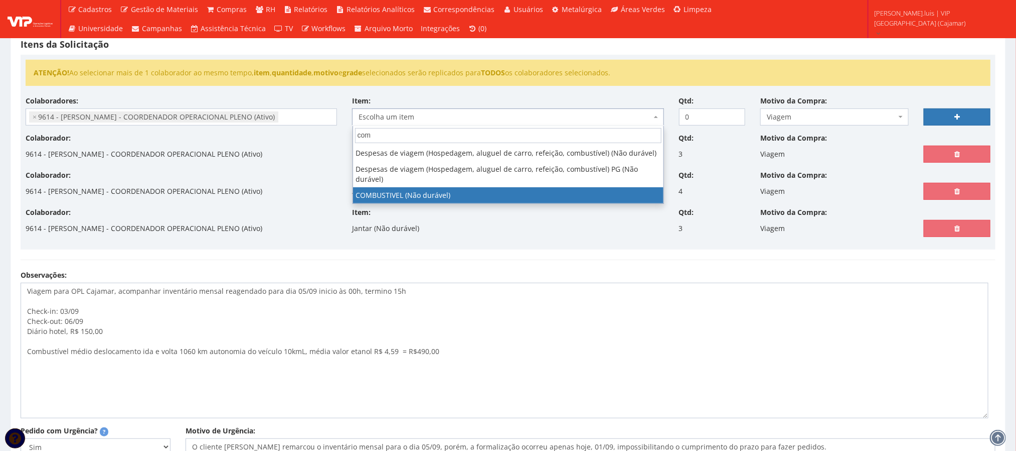
type input "com"
select select "2027"
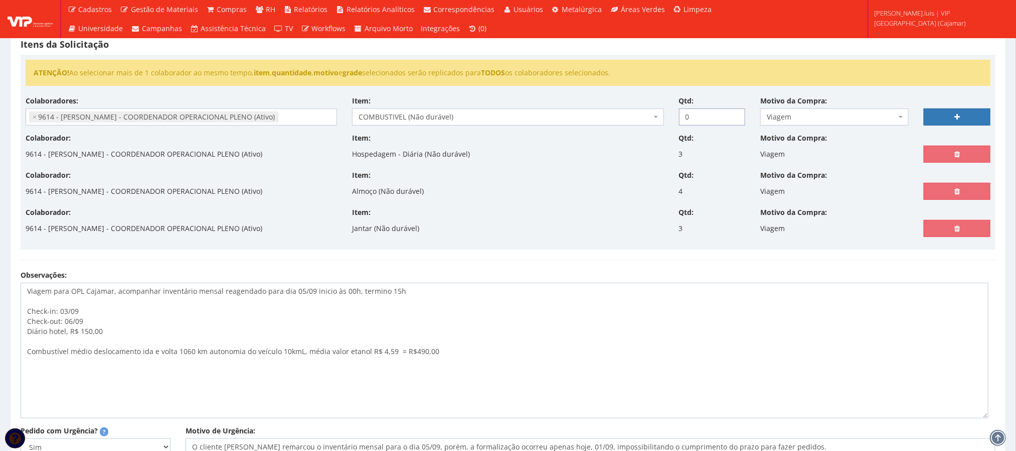
click at [698, 114] on input "0" at bounding box center [712, 116] width 67 height 17
type input "1"
click at [938, 119] on link at bounding box center [957, 116] width 67 height 17
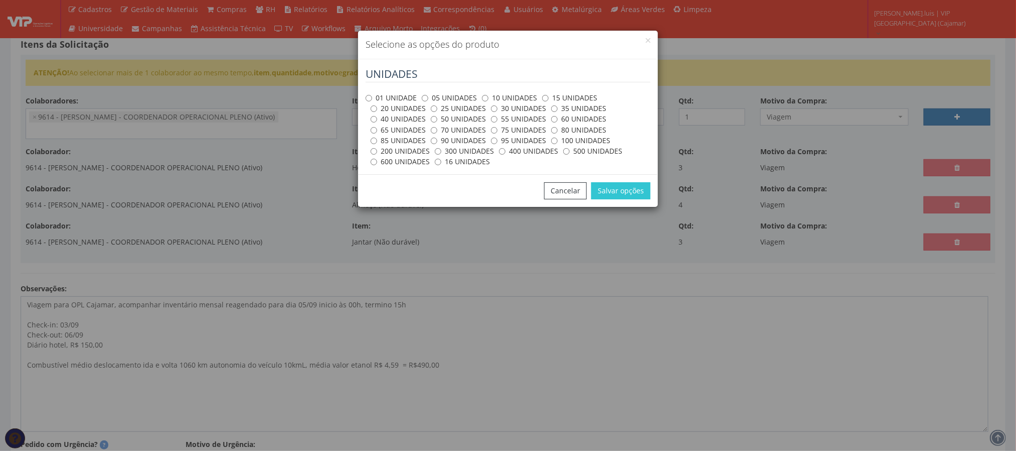
click at [564, 142] on label "100 UNIDADES" at bounding box center [580, 140] width 59 height 10
click at [558, 142] on input "100 UNIDADES" at bounding box center [554, 140] width 7 height 7
radio input "true"
click at [564, 194] on button "Cancelar" at bounding box center [565, 190] width 43 height 17
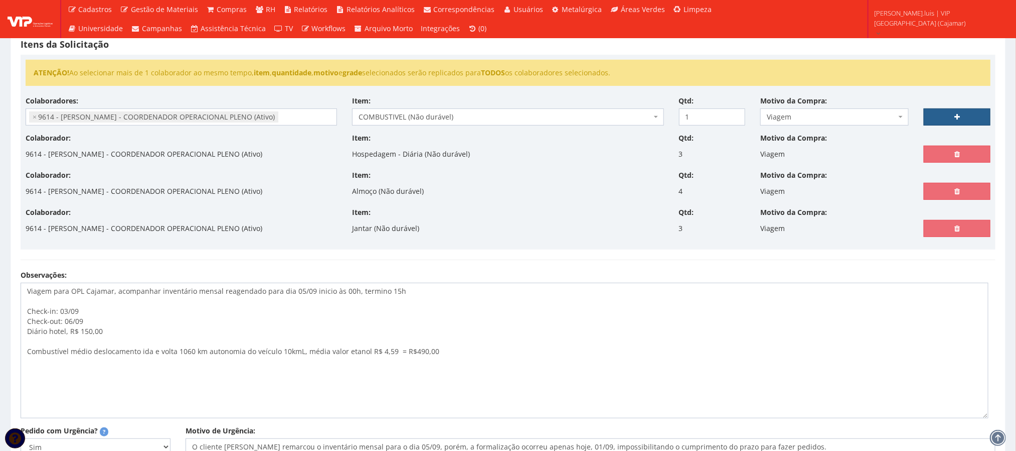
click at [964, 114] on link at bounding box center [957, 116] width 67 height 17
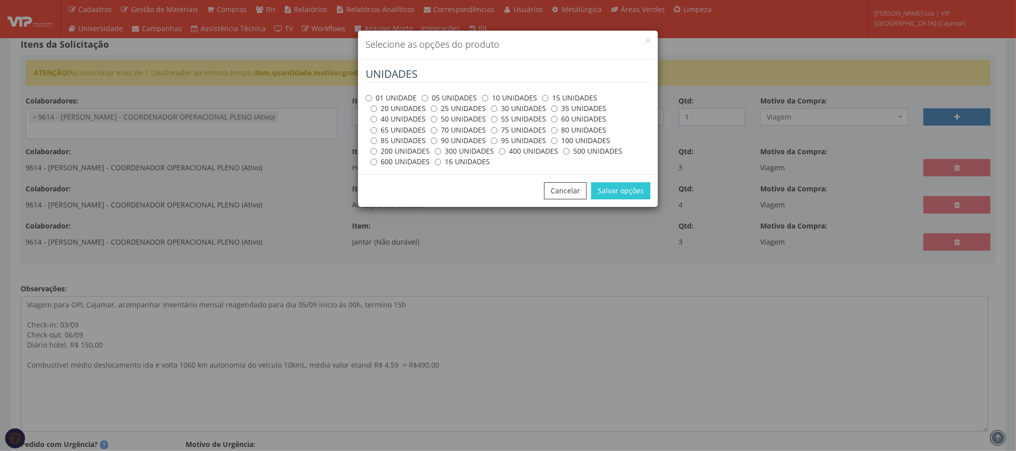
click at [574, 142] on label "100 UNIDADES" at bounding box center [580, 140] width 59 height 10
click at [558, 142] on input "100 UNIDADES" at bounding box center [554, 140] width 7 height 7
radio input "true"
click at [614, 190] on button "Salvar opções" at bounding box center [621, 190] width 59 height 17
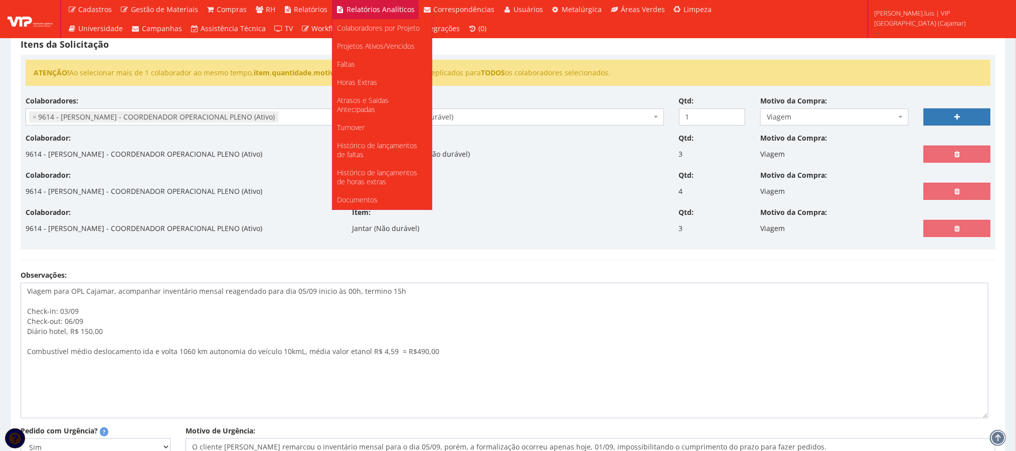
select select
type input "0"
select select
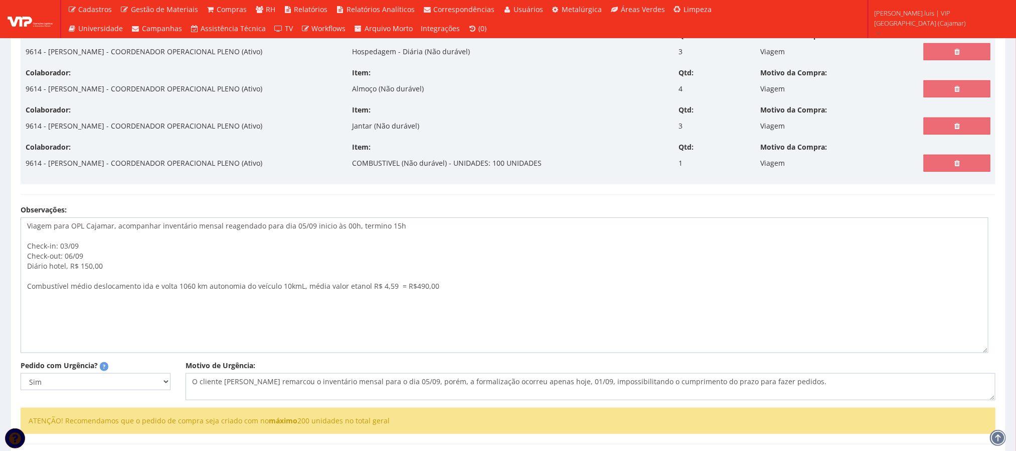
scroll to position [360, 0]
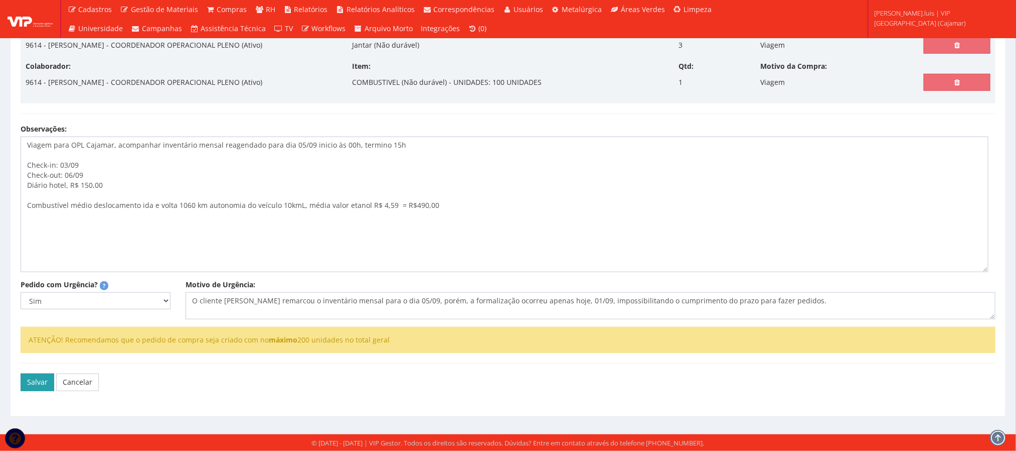
click at [32, 373] on button "Salvar" at bounding box center [38, 381] width 34 height 17
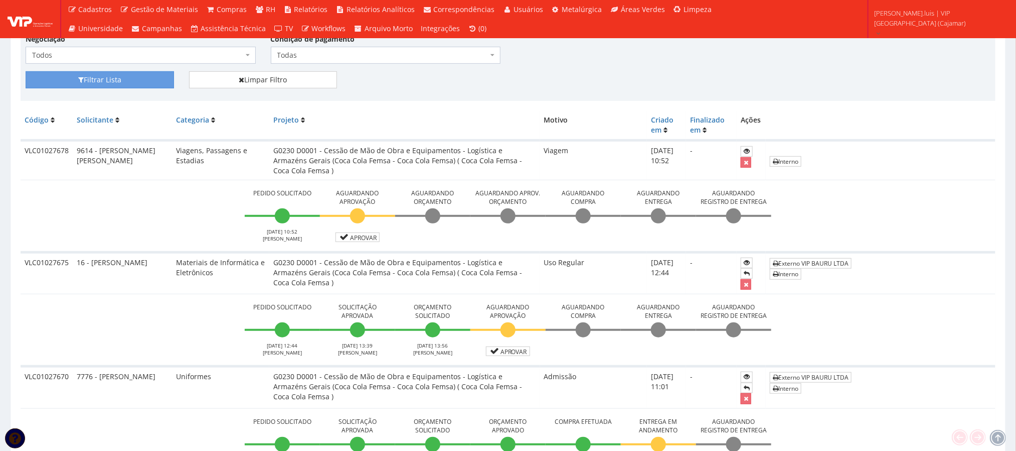
scroll to position [232, 0]
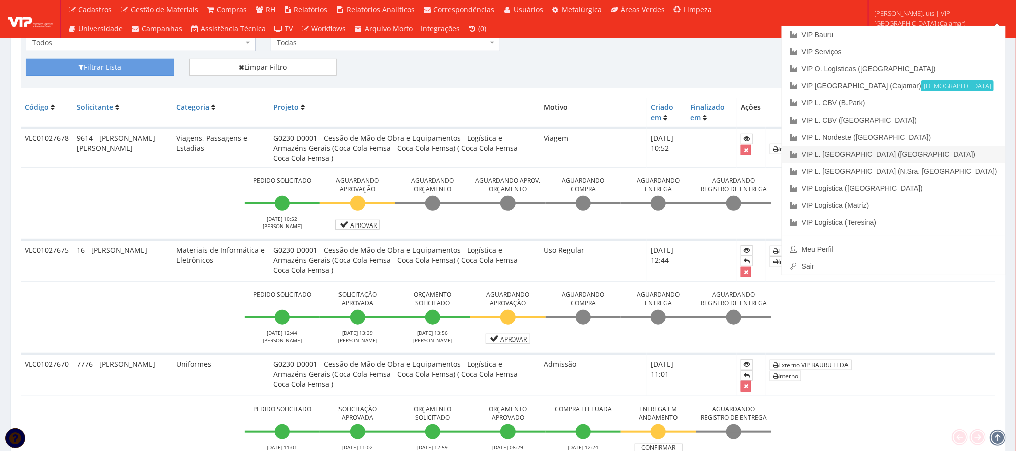
click at [961, 153] on link "VIP L. [GEOGRAPHIC_DATA] ([GEOGRAPHIC_DATA])" at bounding box center [894, 153] width 224 height 17
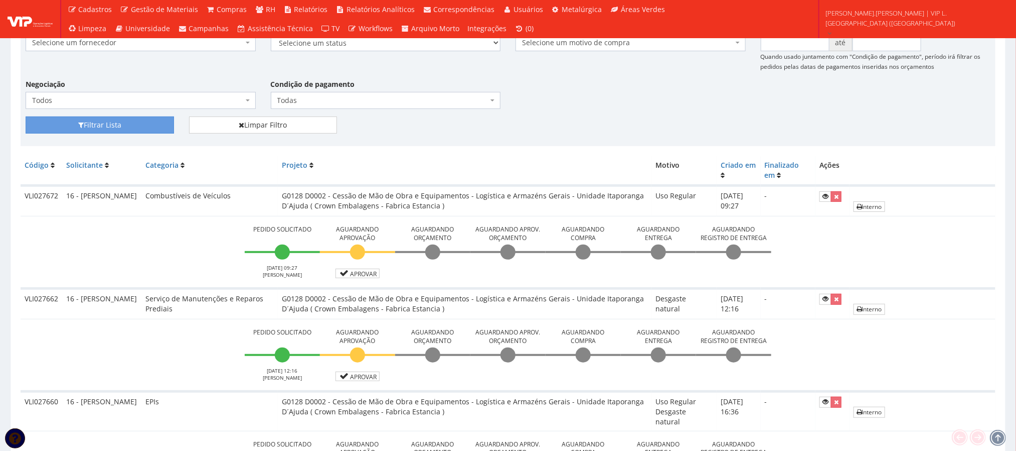
scroll to position [113, 0]
